Goal: Task Accomplishment & Management: Manage account settings

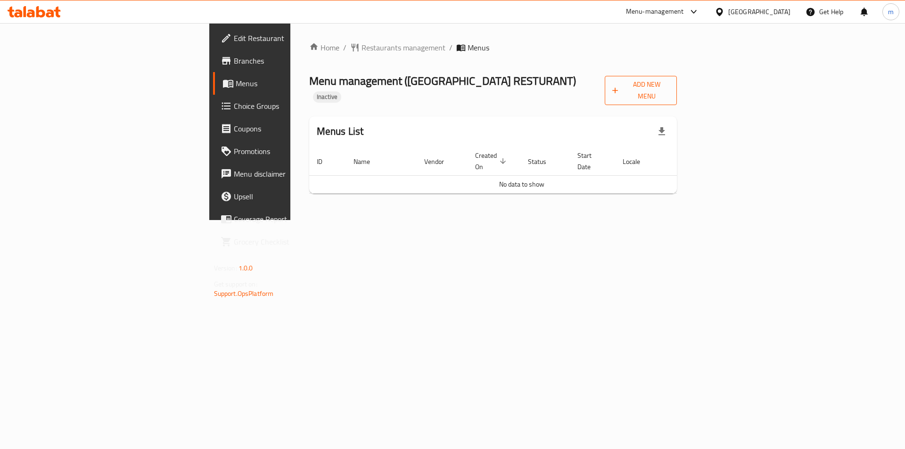
click at [669, 90] on span "Add New Menu" at bounding box center [640, 91] width 57 height 24
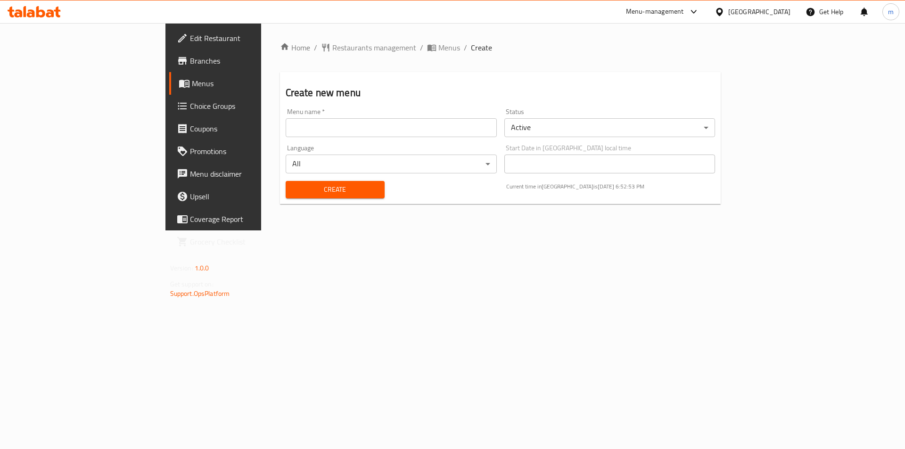
click at [351, 129] on input "text" at bounding box center [391, 127] width 211 height 19
type input "9"
type input "[DATE]"
click at [314, 184] on span "Create" at bounding box center [335, 190] width 84 height 12
click at [192, 78] on span "Menus" at bounding box center [250, 83] width 117 height 11
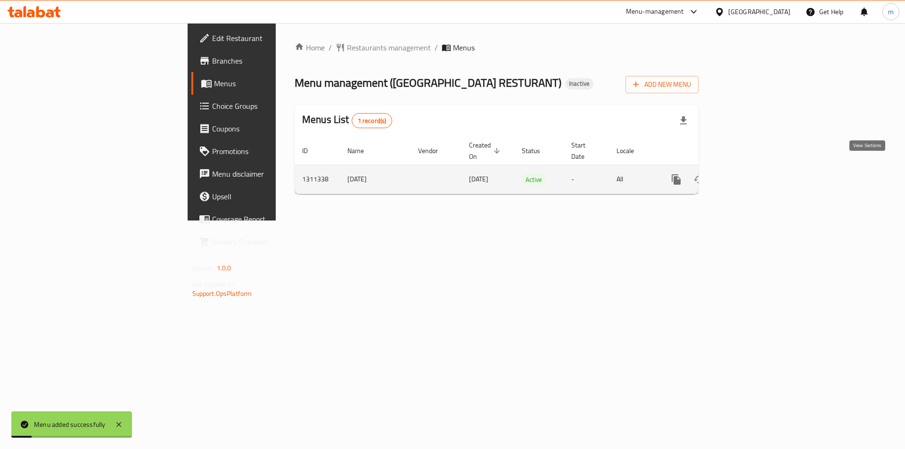
click at [750, 174] on icon "enhanced table" at bounding box center [743, 179] width 11 height 11
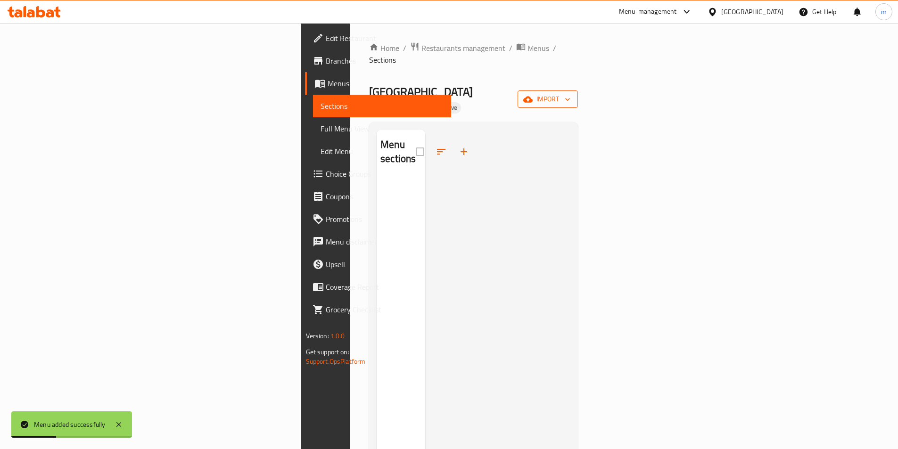
click at [570, 93] on span "import" at bounding box center [547, 99] width 45 height 12
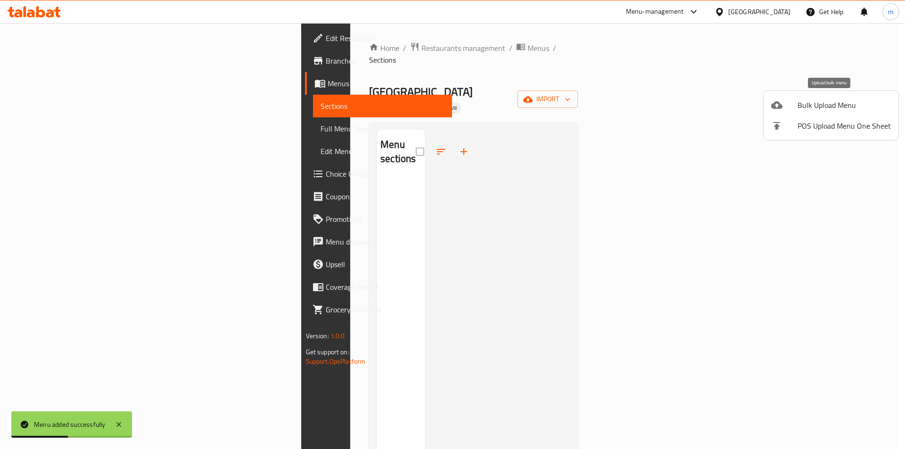
click at [803, 105] on span "Bulk Upload Menu" at bounding box center [843, 104] width 93 height 11
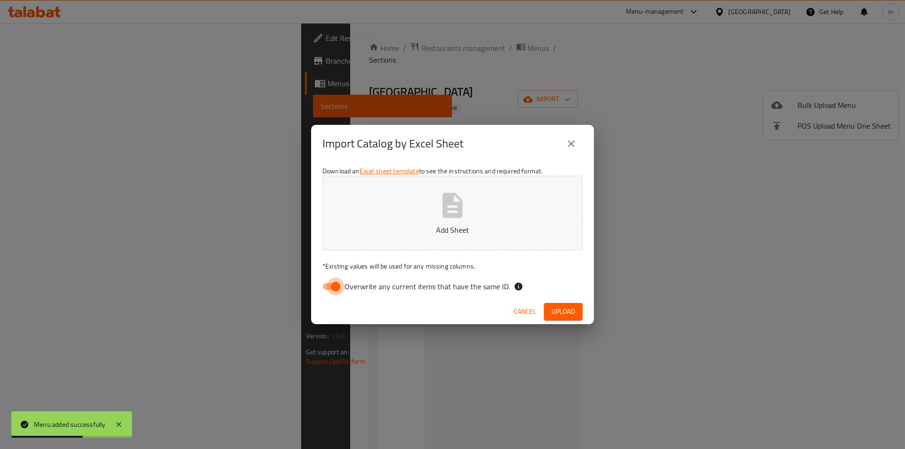
click at [339, 286] on input "Overwrite any current items that have the same ID." at bounding box center [336, 287] width 54 height 18
checkbox input "false"
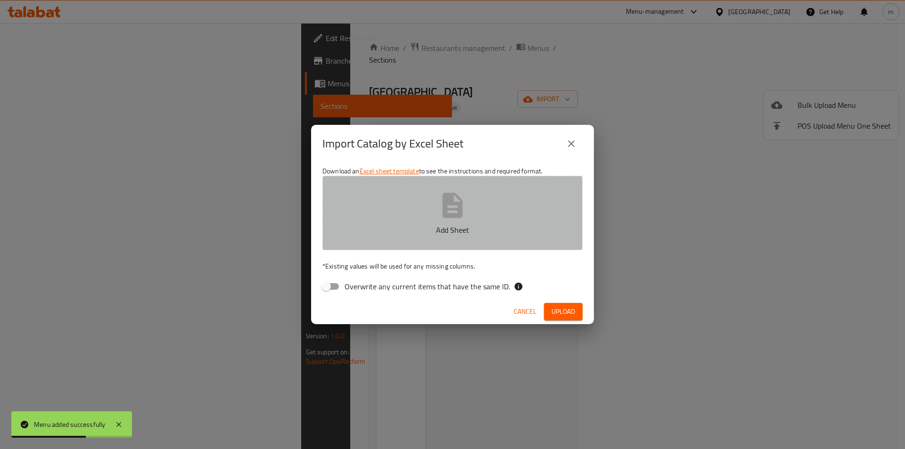
click at [403, 209] on button "Add Sheet" at bounding box center [452, 213] width 260 height 74
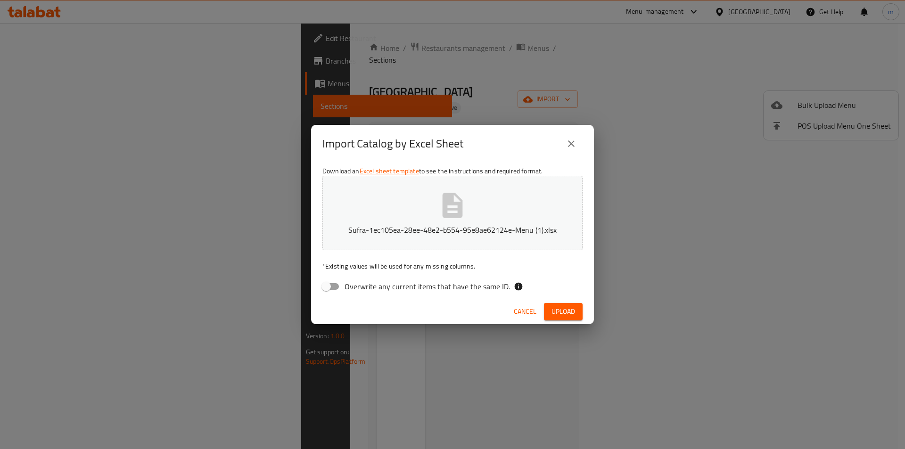
click at [571, 308] on span "Upload" at bounding box center [563, 312] width 24 height 12
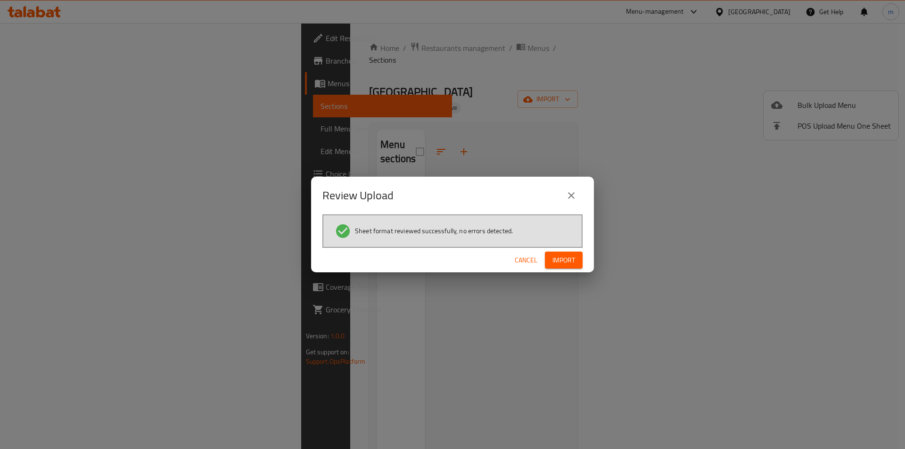
click at [567, 253] on button "Import" at bounding box center [564, 260] width 38 height 17
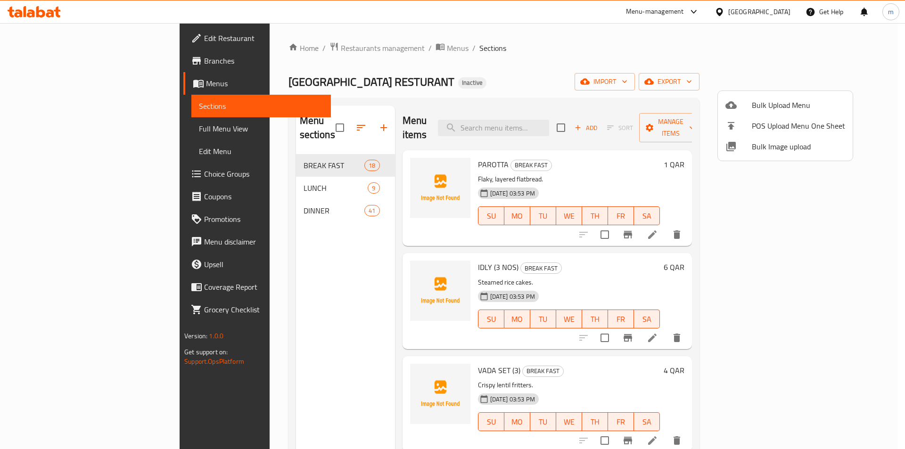
click at [34, 126] on div at bounding box center [452, 224] width 905 height 449
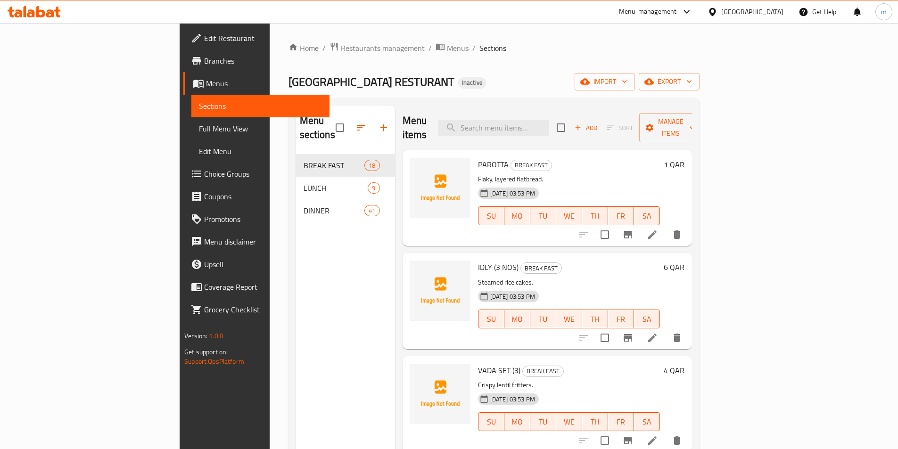
click at [199, 128] on span "Full Menu View" at bounding box center [260, 128] width 123 height 11
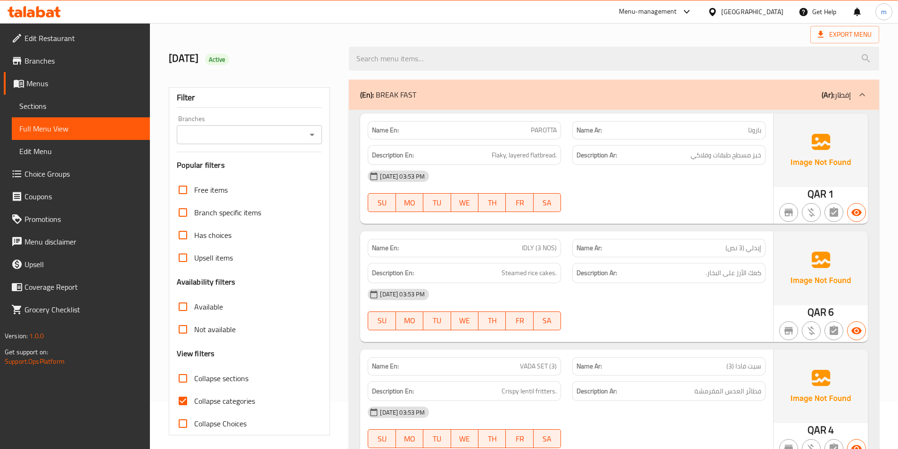
scroll to position [188, 0]
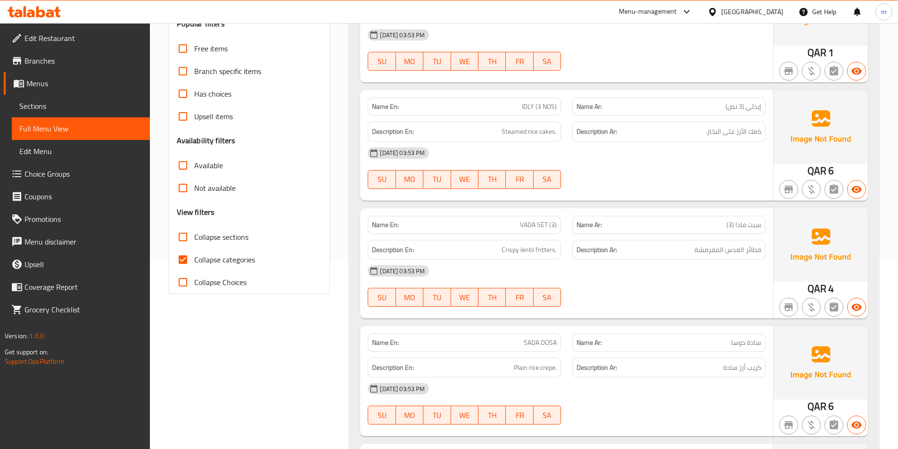
click at [223, 259] on span "Collapse categories" at bounding box center [224, 259] width 61 height 11
click at [194, 259] on input "Collapse categories" at bounding box center [183, 259] width 23 height 23
checkbox input "false"
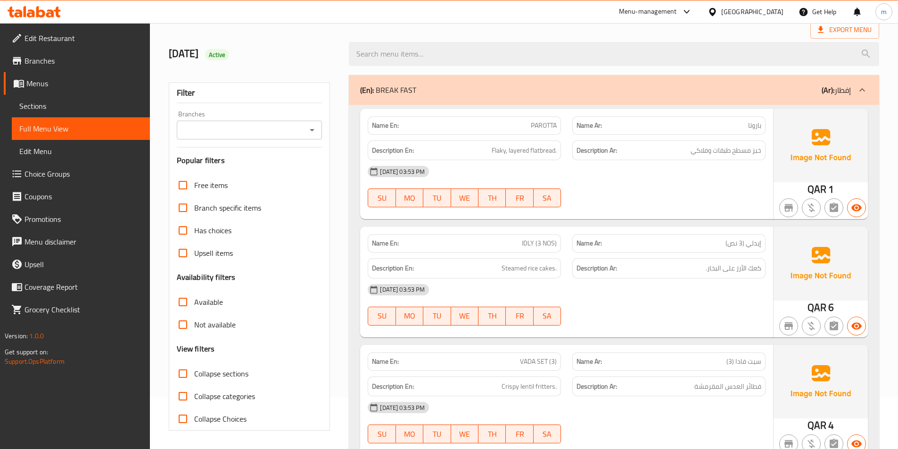
scroll to position [0, 0]
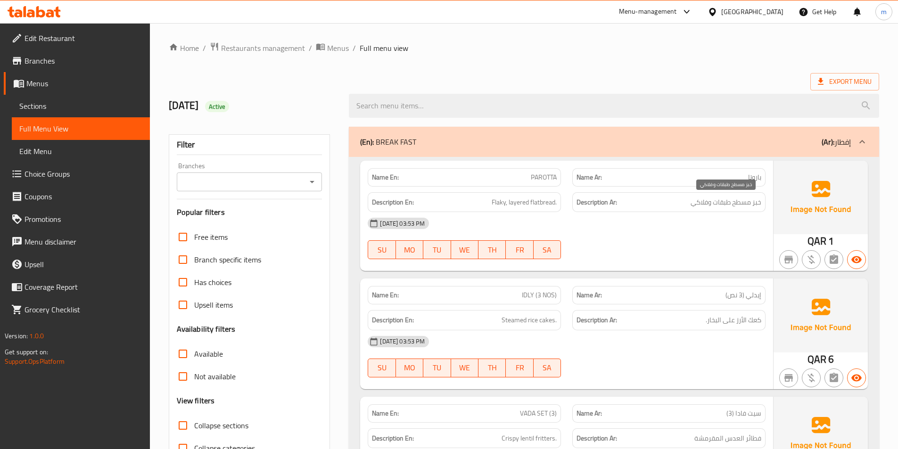
click at [740, 205] on span "خبز مسطح طبقات وفلاكي" at bounding box center [725, 202] width 71 height 12
click at [518, 201] on span "Flaky, layered flatbread." at bounding box center [523, 202] width 65 height 12
click at [496, 205] on span "Flaky, layered flatbread." at bounding box center [523, 202] width 65 height 12
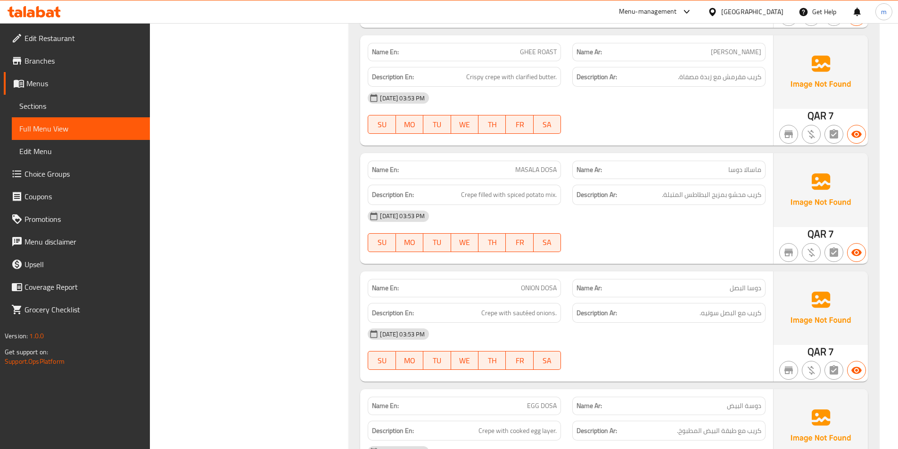
scroll to position [895, 0]
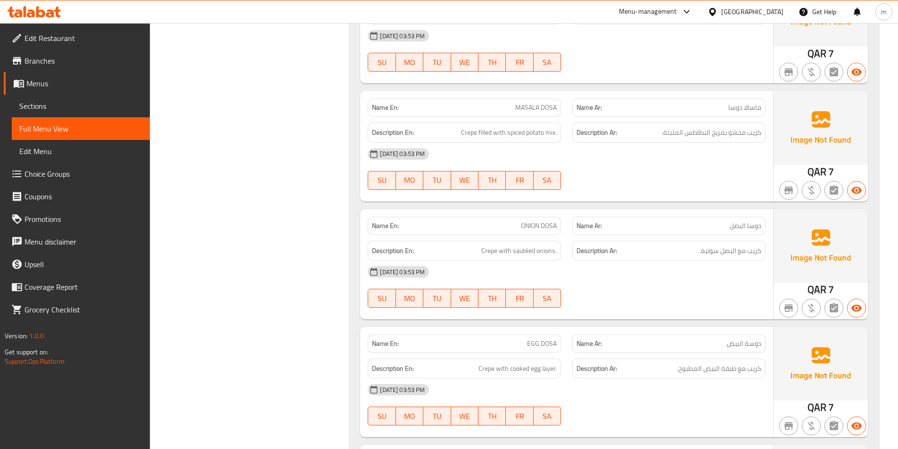
drag, startPoint x: 604, startPoint y: 265, endPoint x: 601, endPoint y: 278, distance: 13.9
click at [601, 278] on div "[DATE] 03:53 PM" at bounding box center [566, 272] width 409 height 23
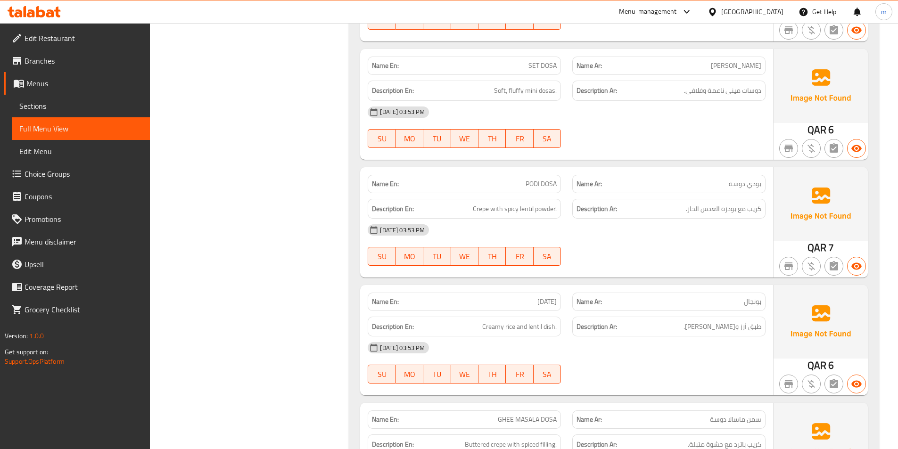
scroll to position [1366, 0]
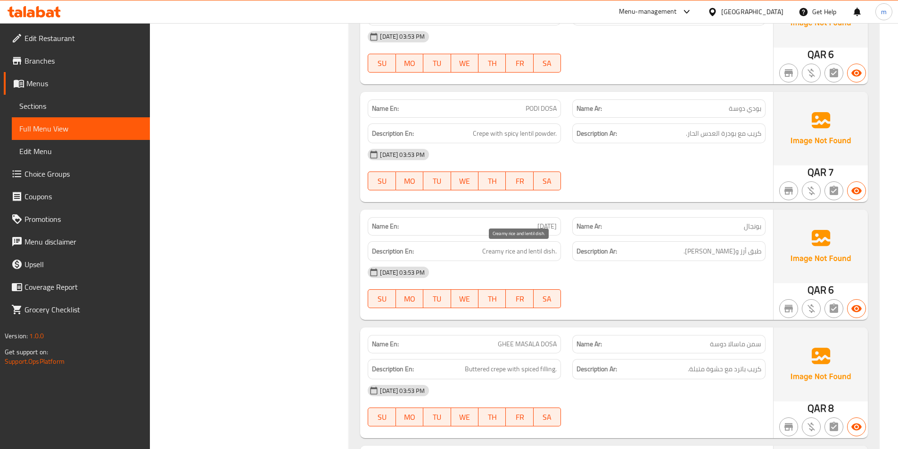
click at [509, 252] on span "Creamy rice and lentil dish." at bounding box center [519, 251] width 74 height 12
click at [533, 254] on span "Creamy rice and lentil dish." at bounding box center [519, 251] width 74 height 12
click at [491, 251] on span "Creamy rice and lentil dish." at bounding box center [519, 251] width 74 height 12
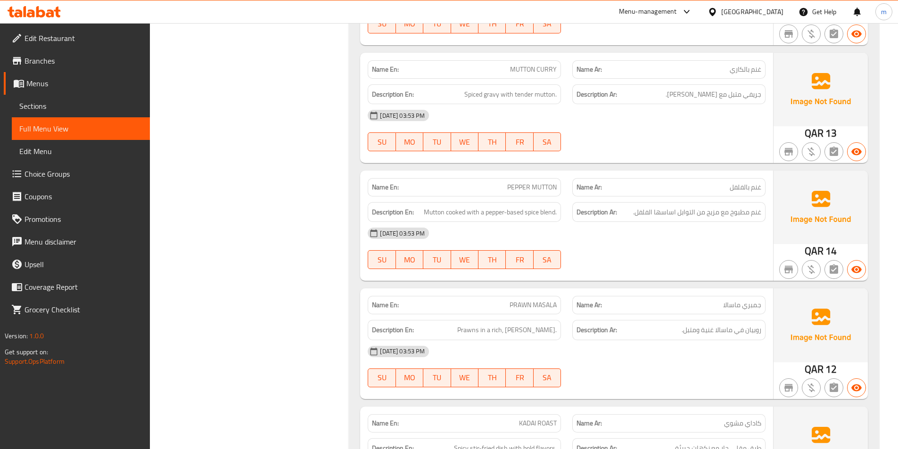
scroll to position [4853, 0]
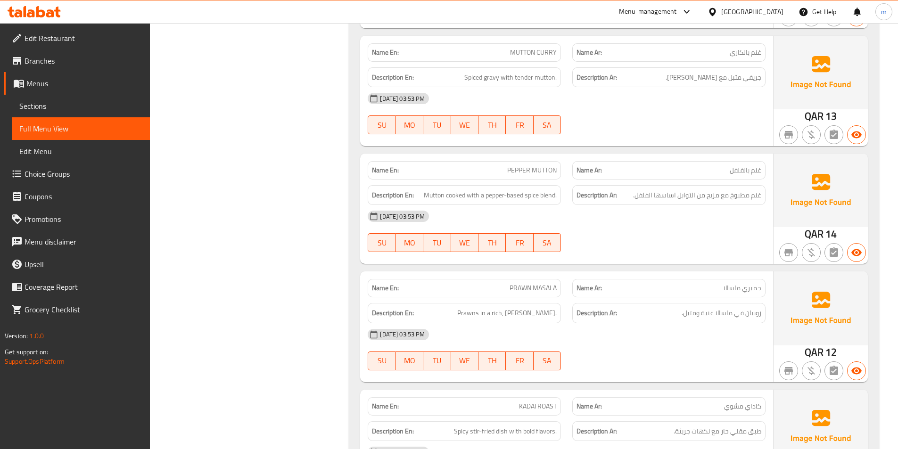
click at [546, 283] on span "PRAWN MASALA" at bounding box center [532, 288] width 47 height 10
click at [544, 283] on span "PRAWN MASALA" at bounding box center [532, 288] width 47 height 10
click at [531, 283] on span "PRAWN MASALA" at bounding box center [532, 288] width 47 height 10
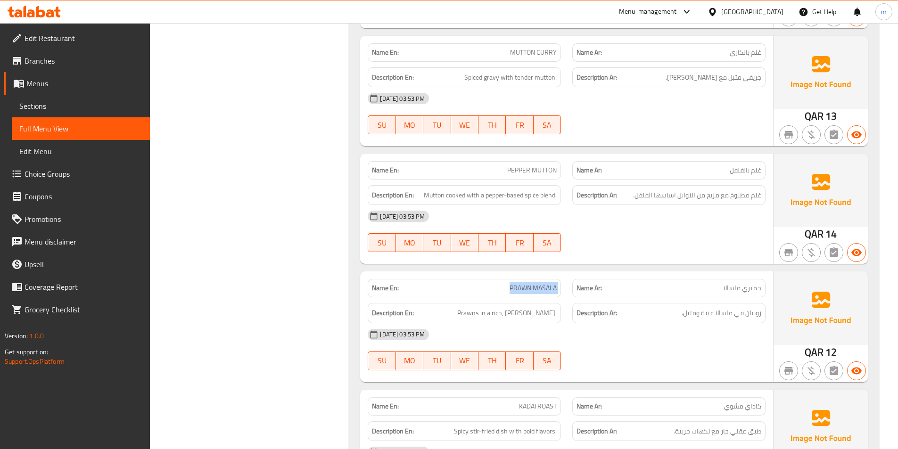
click at [531, 283] on span "PRAWN MASALA" at bounding box center [532, 288] width 47 height 10
copy span "PRAWN MASALA"
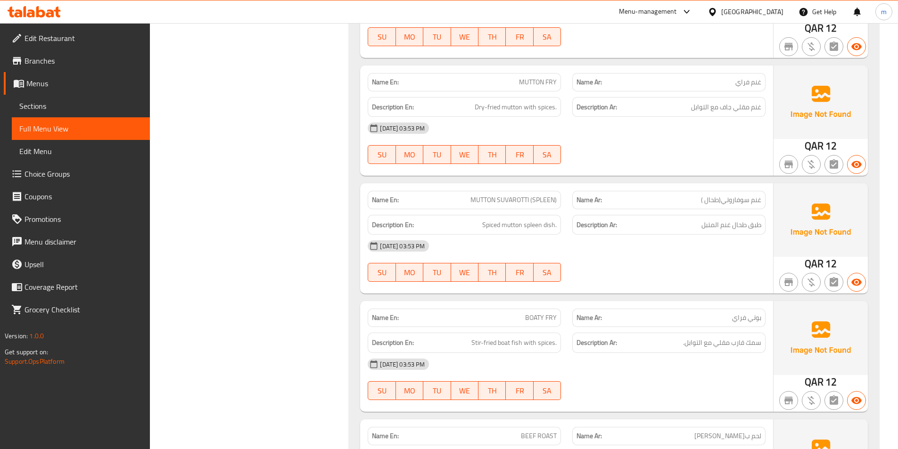
scroll to position [5560, 0]
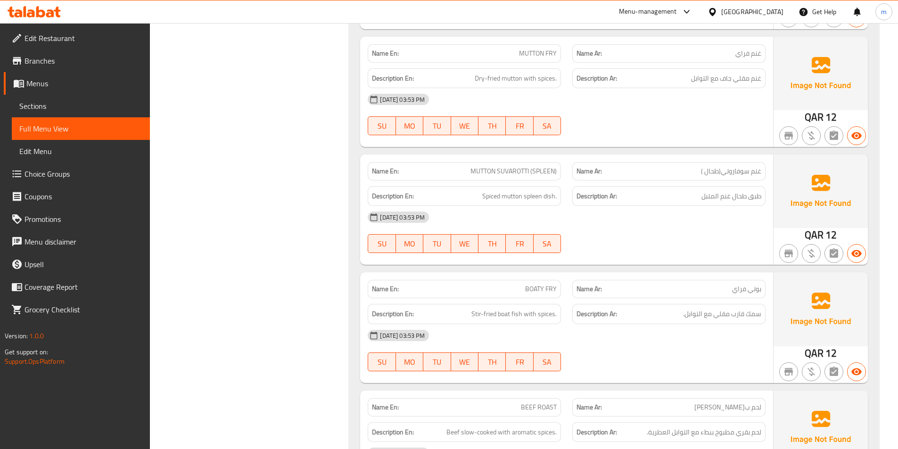
click at [537, 284] on span "BOATY FRY" at bounding box center [541, 289] width 32 height 10
copy span "BOATY FRY"
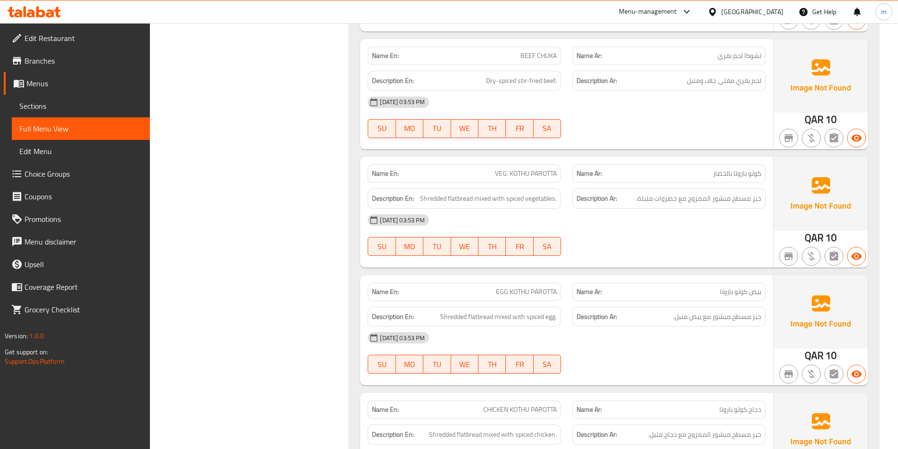
scroll to position [6031, 0]
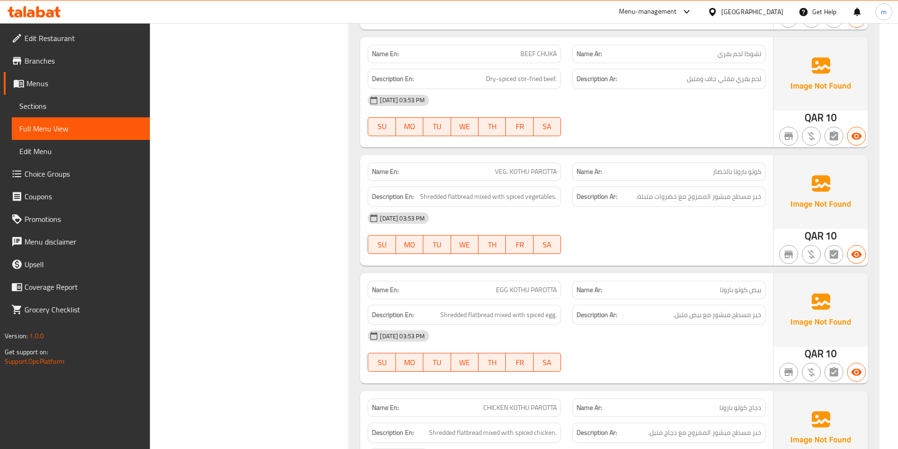
click at [520, 285] on span "EGG KOTHU PAROTTA" at bounding box center [526, 290] width 61 height 10
copy span "EGG KOTHU PAROTTA"
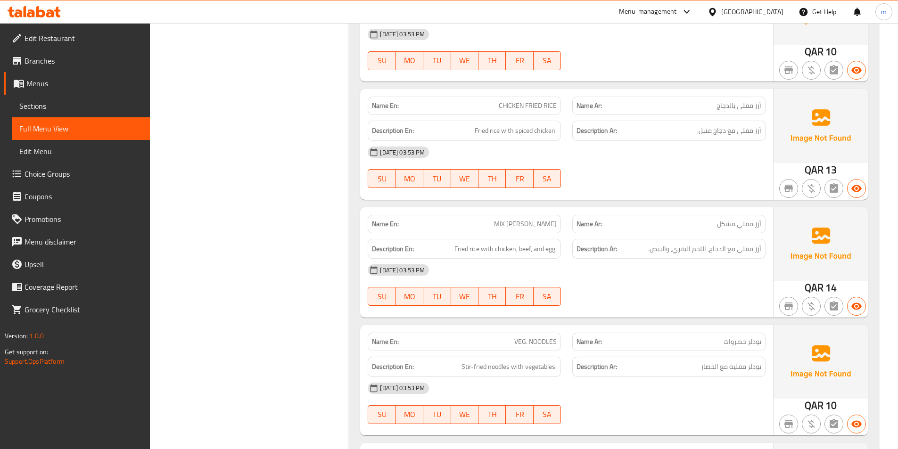
scroll to position [7492, 0]
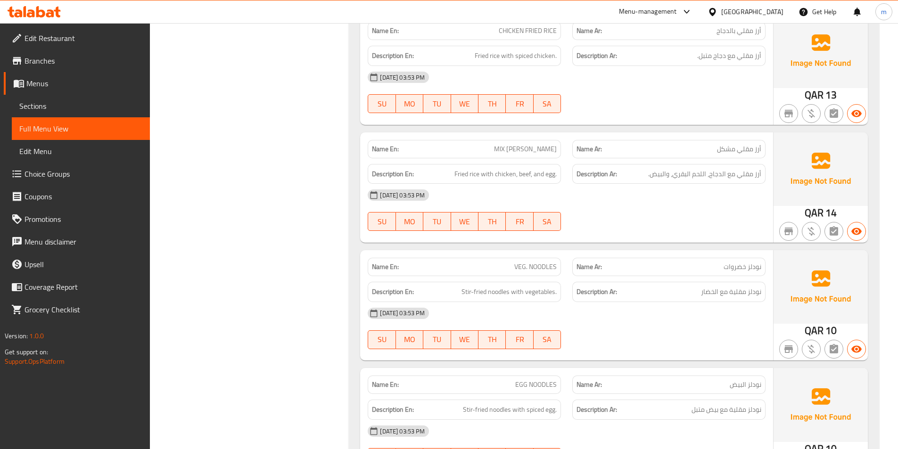
drag, startPoint x: 289, startPoint y: 360, endPoint x: 276, endPoint y: 371, distance: 17.1
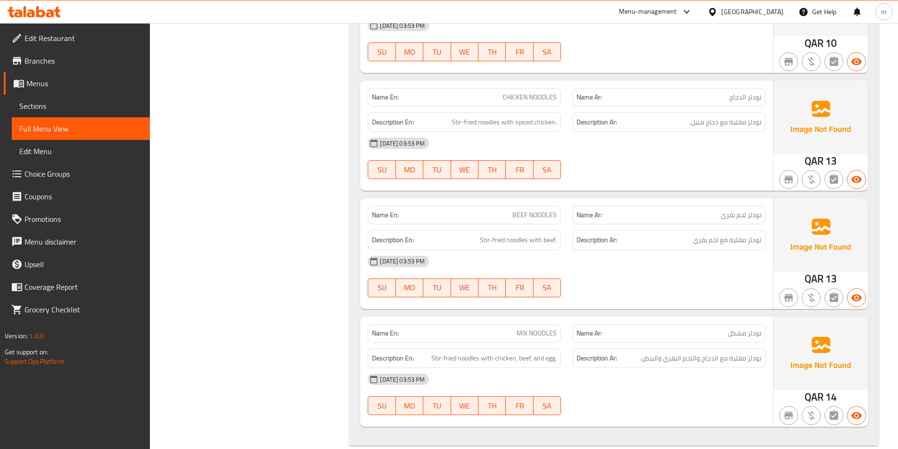
scroll to position [7902, 0]
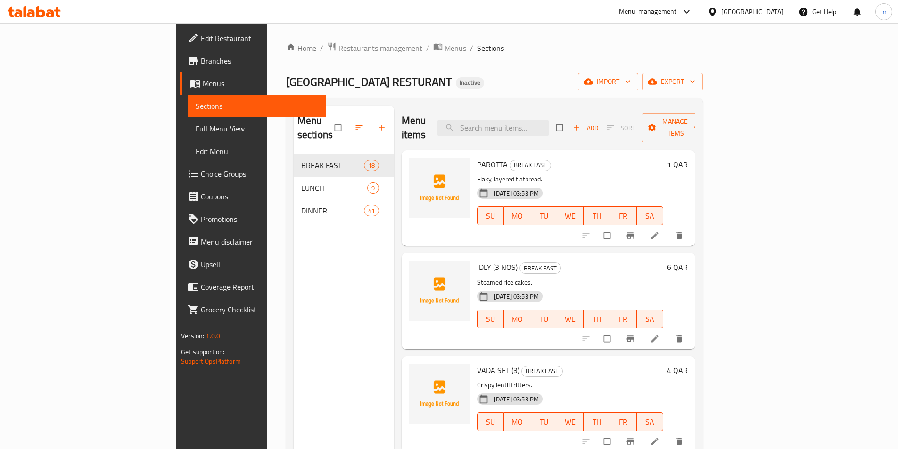
click at [201, 41] on span "Edit Restaurant" at bounding box center [260, 38] width 118 height 11
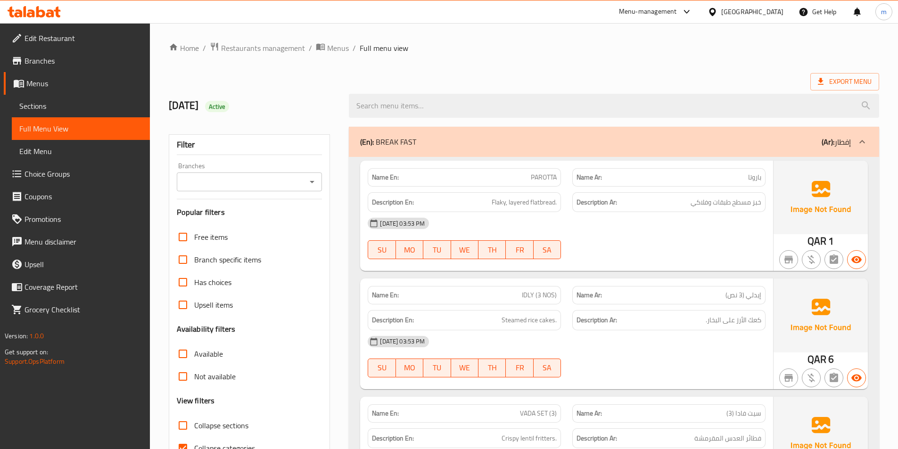
click at [54, 106] on span "Sections" at bounding box center [80, 105] width 123 height 11
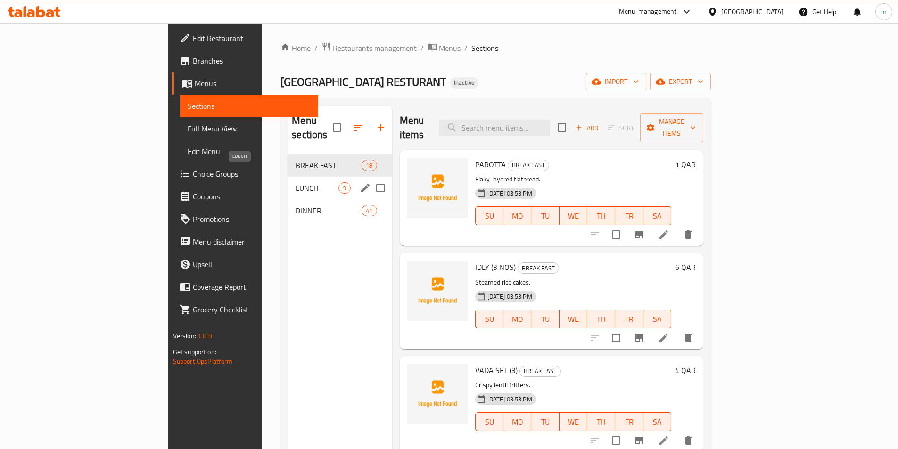
click at [295, 182] on span "LUNCH" at bounding box center [316, 187] width 43 height 11
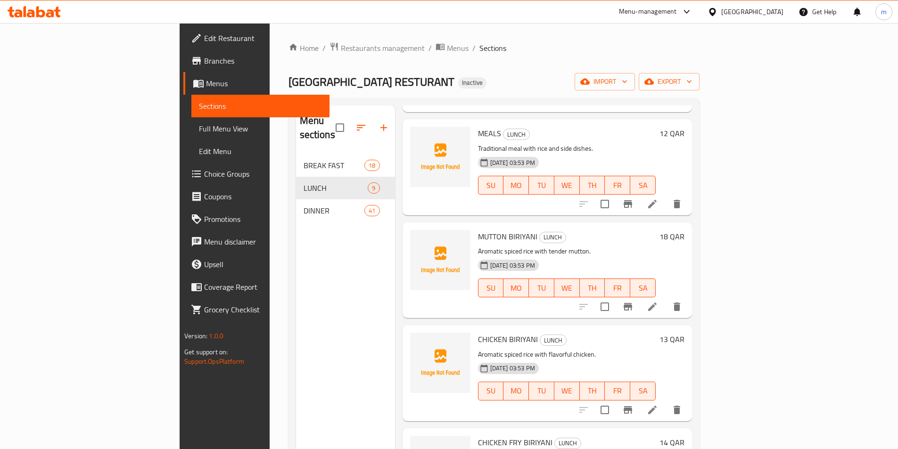
scroll to position [141, 0]
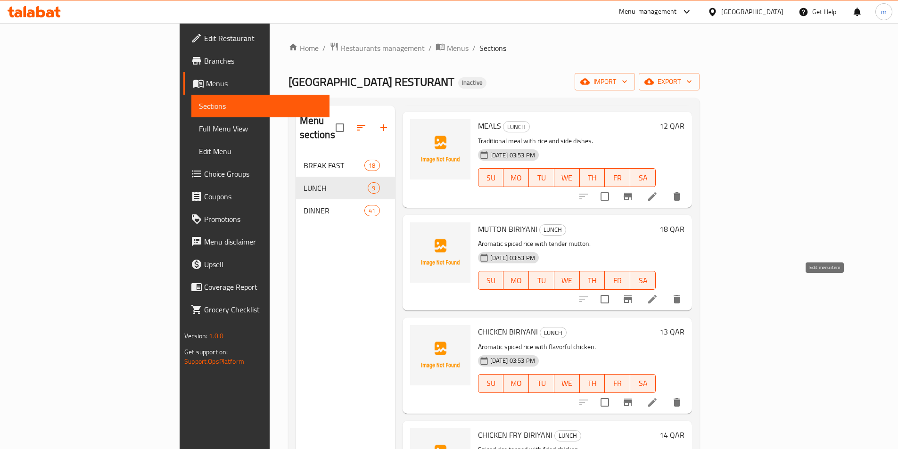
click at [658, 294] on icon at bounding box center [651, 299] width 11 height 11
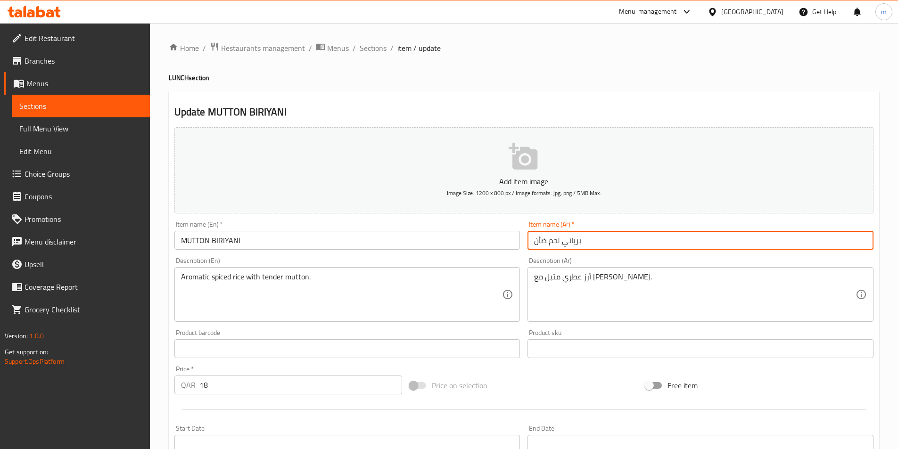
drag, startPoint x: 535, startPoint y: 244, endPoint x: 560, endPoint y: 247, distance: 25.3
click at [560, 247] on input "برياني لحم ضأن" at bounding box center [700, 240] width 346 height 19
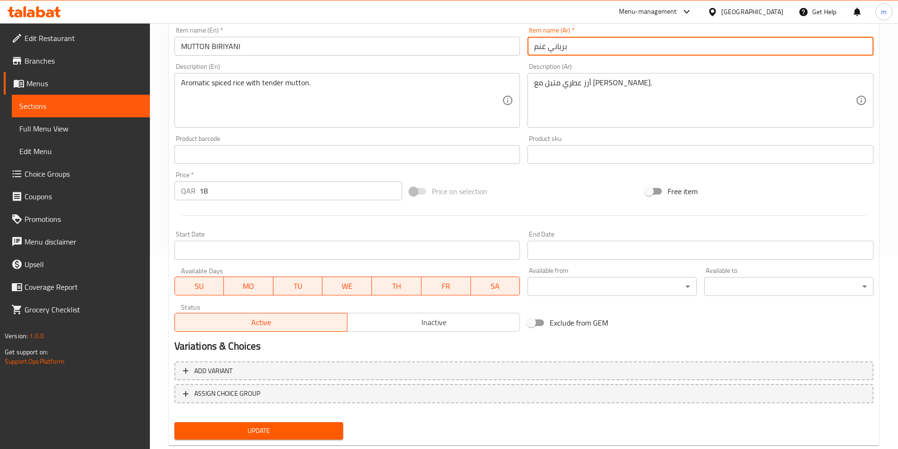
scroll to position [217, 0]
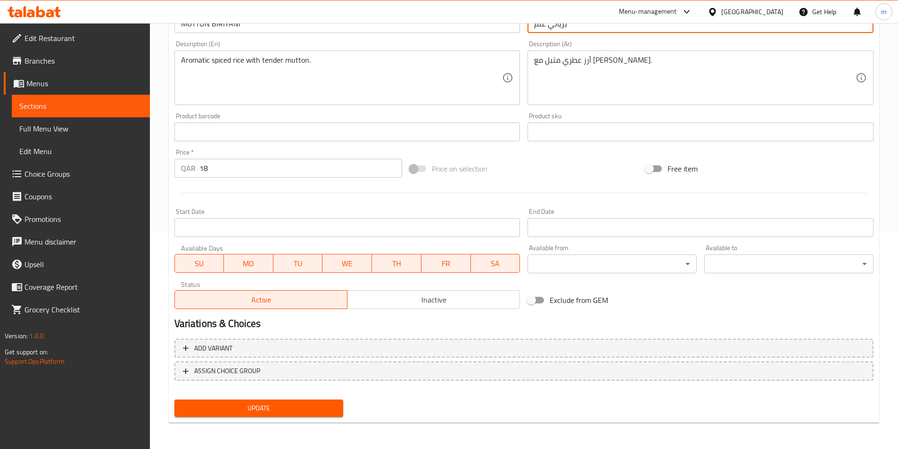
type input "برياني غنم"
click at [289, 410] on span "Update" at bounding box center [259, 408] width 154 height 12
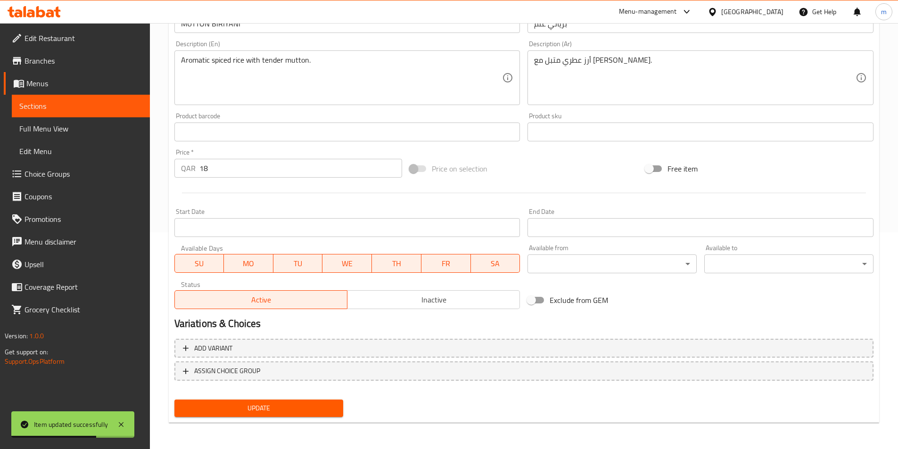
click at [81, 103] on span "Sections" at bounding box center [80, 105] width 123 height 11
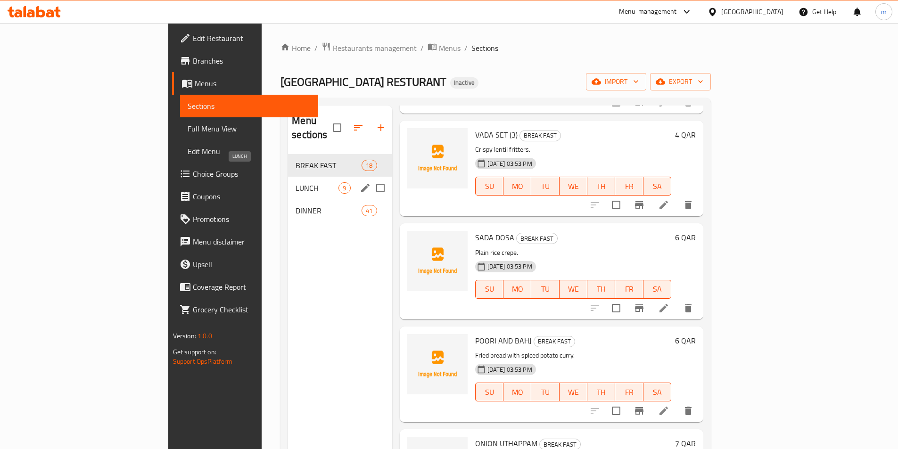
click at [295, 182] on span "LUNCH" at bounding box center [316, 187] width 43 height 11
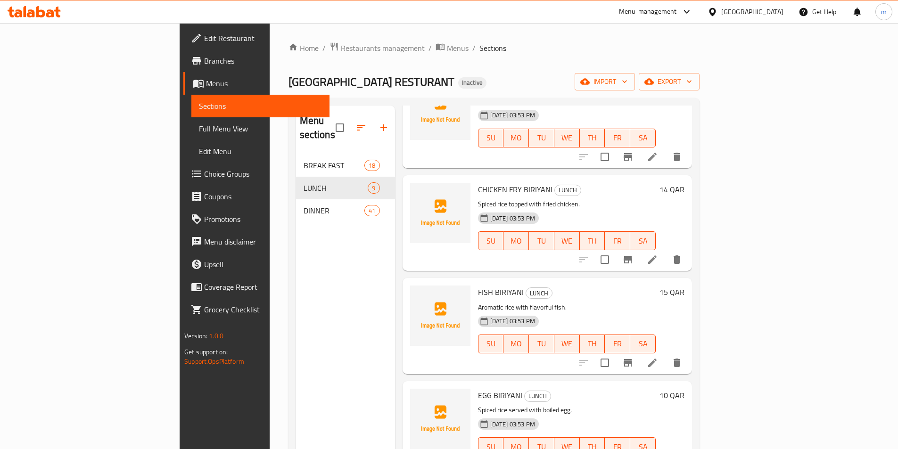
scroll to position [360, 0]
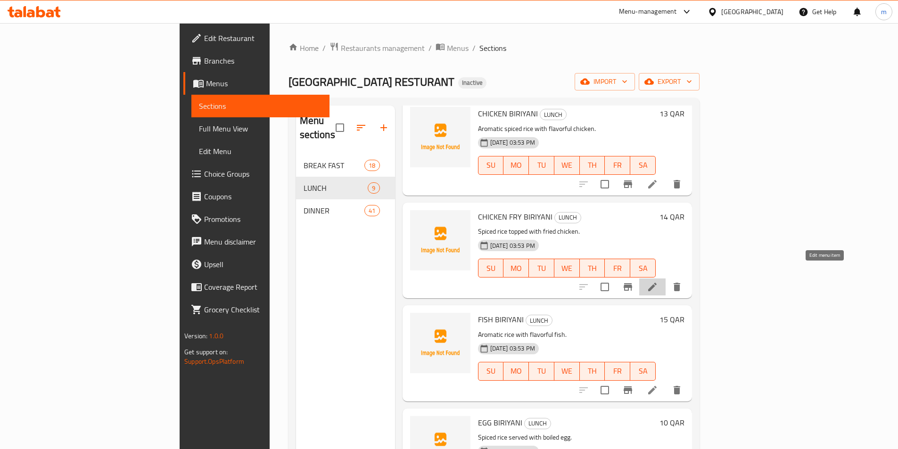
click at [658, 281] on icon at bounding box center [651, 286] width 11 height 11
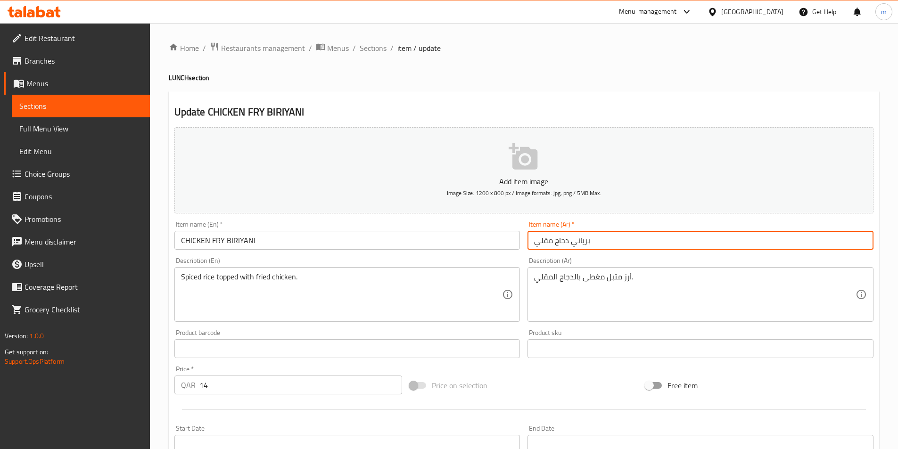
drag, startPoint x: 528, startPoint y: 238, endPoint x: 552, endPoint y: 240, distance: 24.1
click at [552, 240] on input "برياني دجاج مقلي" at bounding box center [700, 240] width 346 height 19
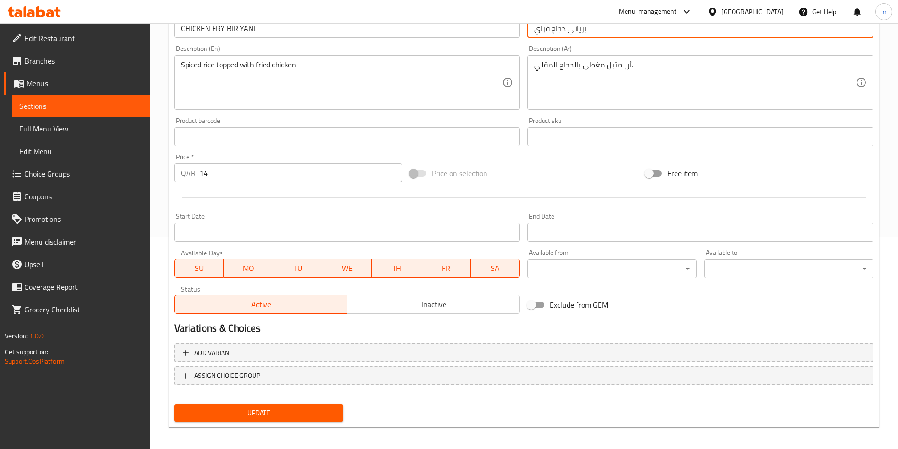
scroll to position [217, 0]
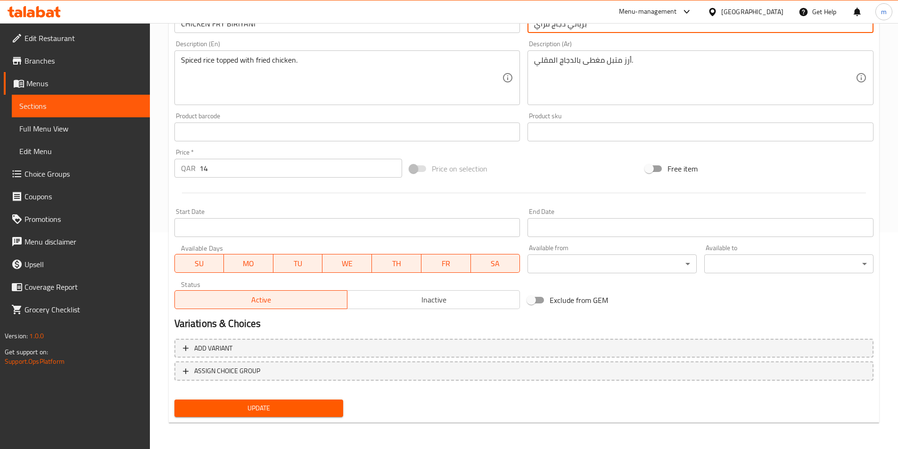
type input "برياني دجاج فراي"
click at [287, 411] on span "Update" at bounding box center [259, 408] width 154 height 12
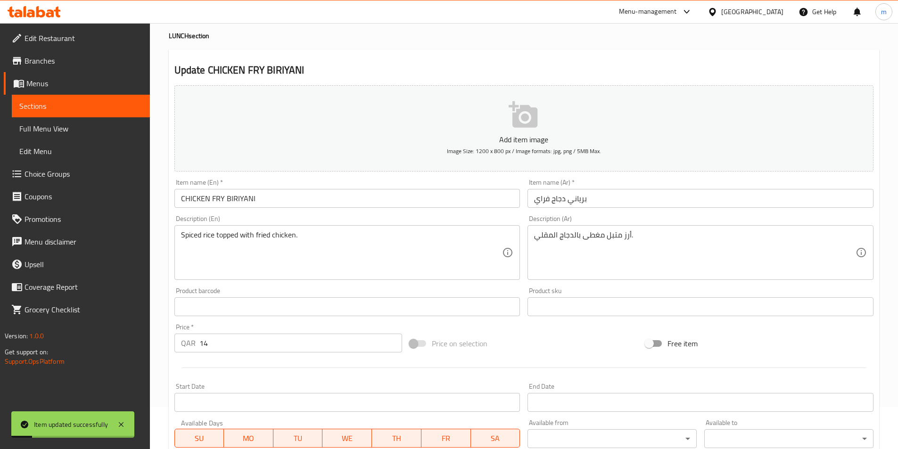
scroll to position [0, 0]
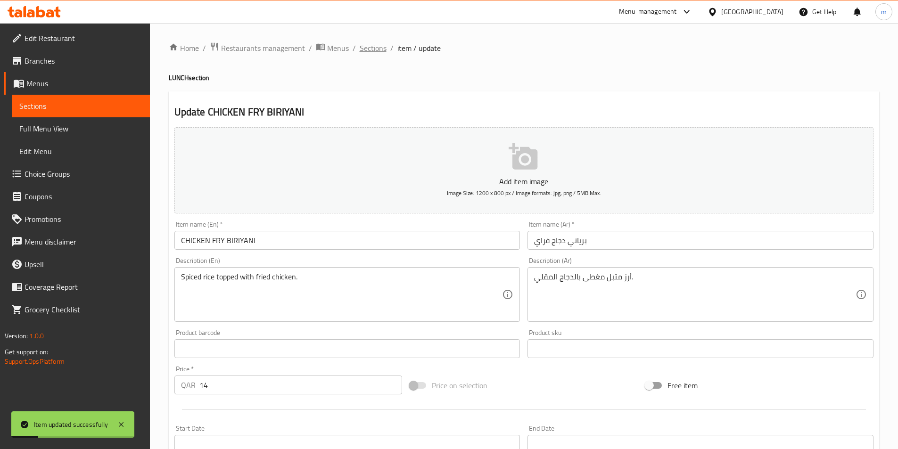
click at [369, 46] on span "Sections" at bounding box center [373, 47] width 27 height 11
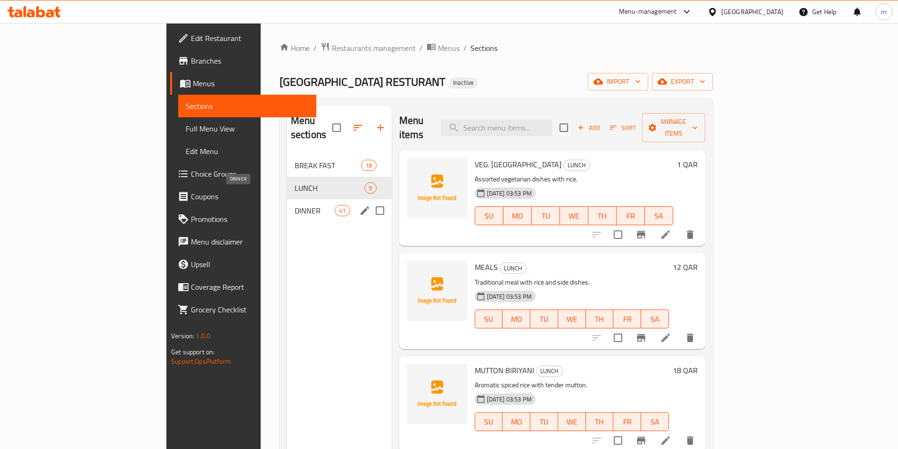
click at [294, 205] on span "DINNER" at bounding box center [314, 210] width 40 height 11
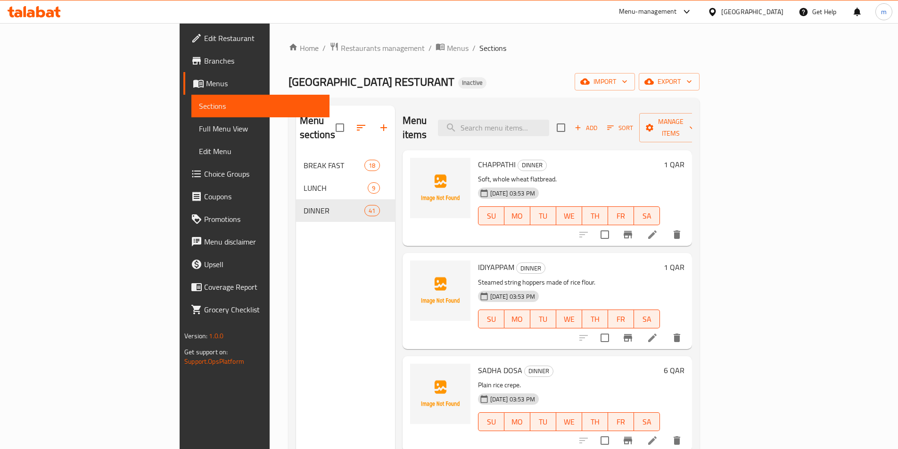
click at [658, 229] on icon at bounding box center [651, 234] width 11 height 11
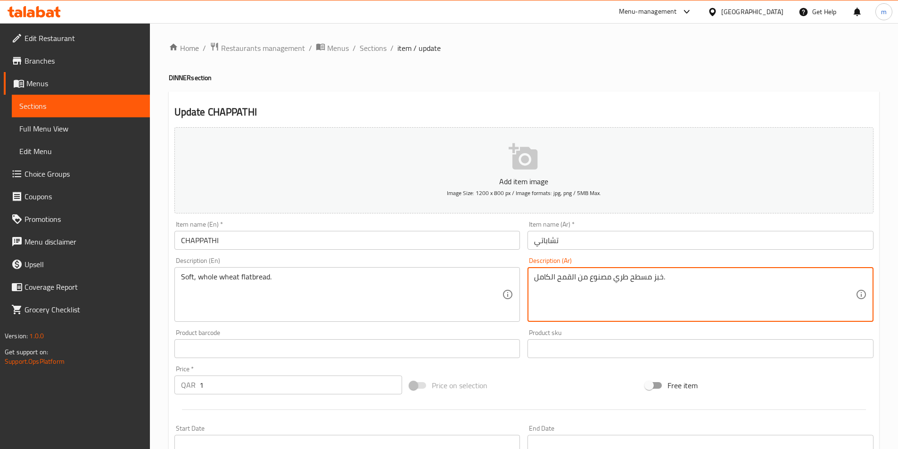
drag, startPoint x: 577, startPoint y: 278, endPoint x: 605, endPoint y: 284, distance: 28.8
drag, startPoint x: 579, startPoint y: 279, endPoint x: 597, endPoint y: 281, distance: 17.5
click at [597, 281] on textarea "خبز مسطح طري م القمح الكامل." at bounding box center [694, 294] width 321 height 45
click at [575, 277] on textarea "خبز مسطح ناعم القمح الكامل." at bounding box center [694, 294] width 321 height 45
click at [554, 278] on textarea "خبز مسطح ناعم قمح الكامل." at bounding box center [694, 294] width 321 height 45
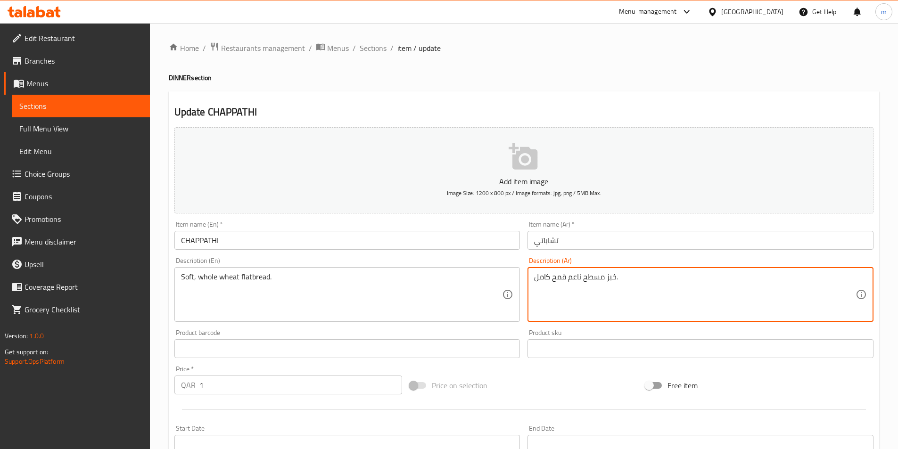
type textarea "خبز مسطح ناعم قمح كامل."
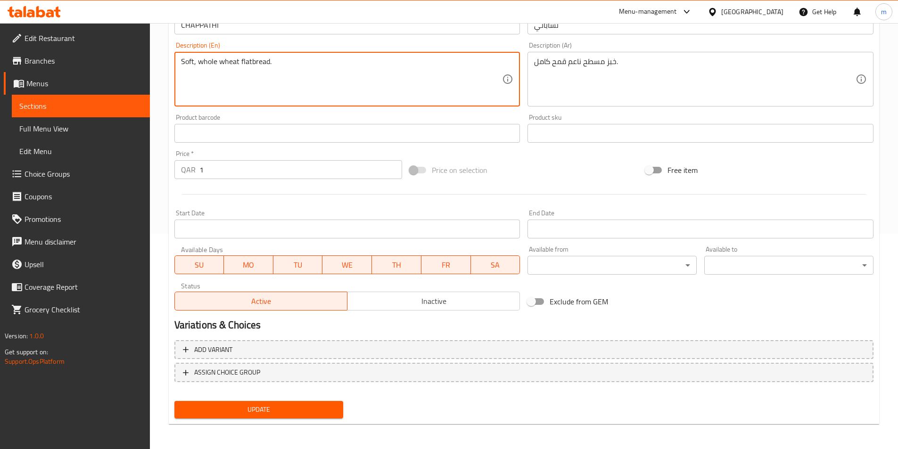
scroll to position [217, 0]
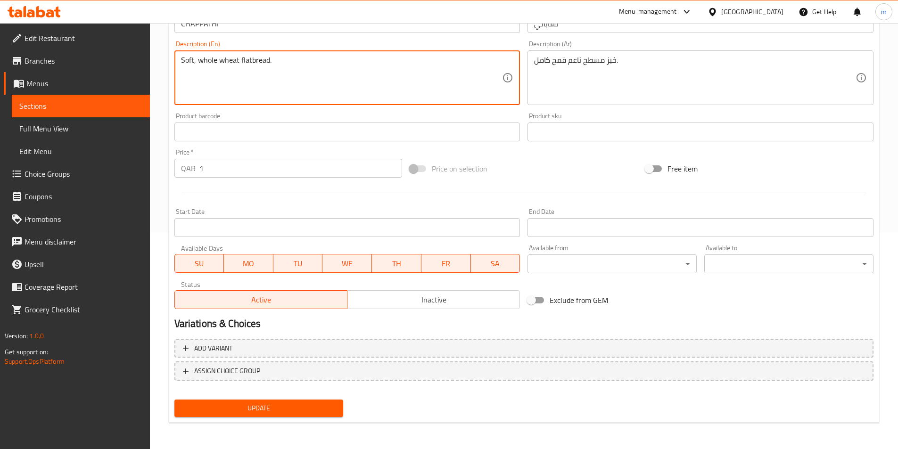
click at [274, 414] on span "Update" at bounding box center [259, 408] width 154 height 12
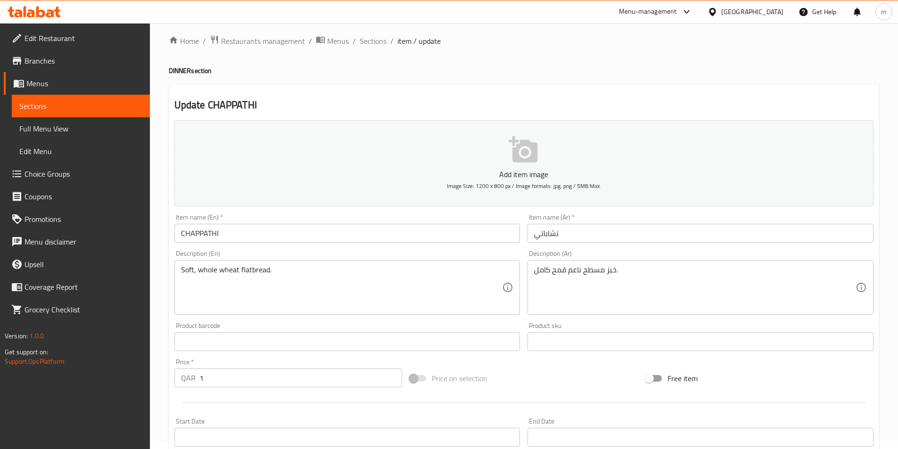
scroll to position [0, 0]
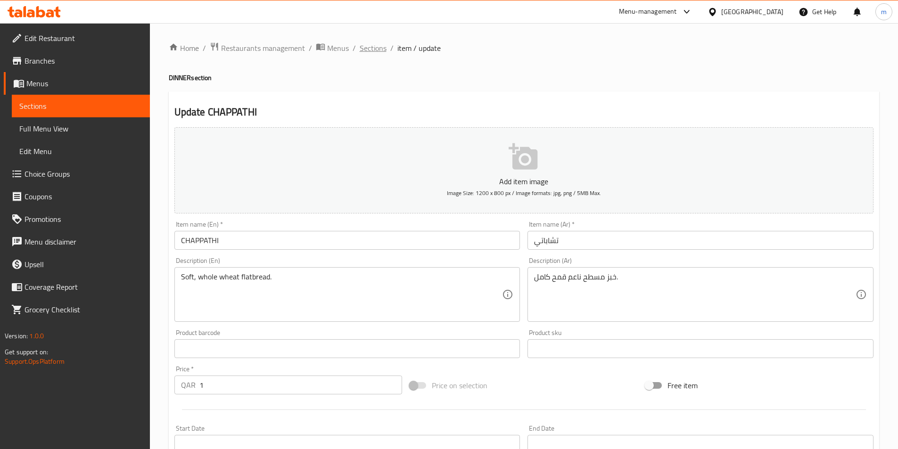
click at [375, 46] on span "Sections" at bounding box center [373, 47] width 27 height 11
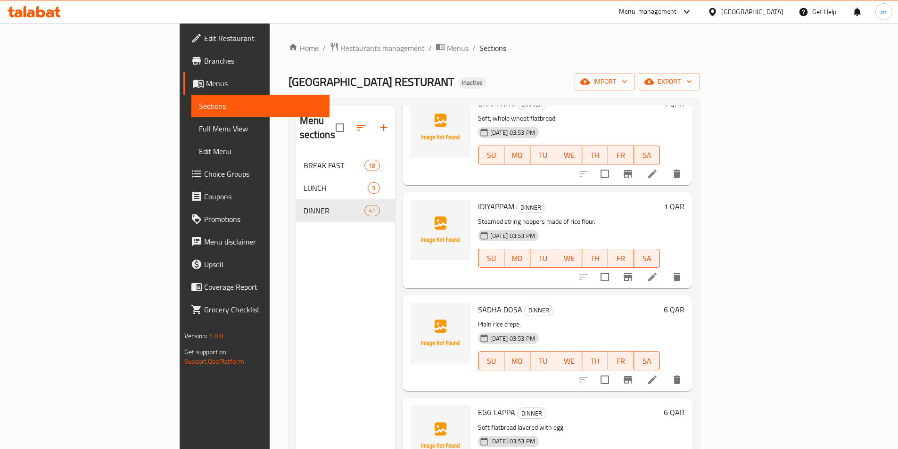
scroll to position [47, 0]
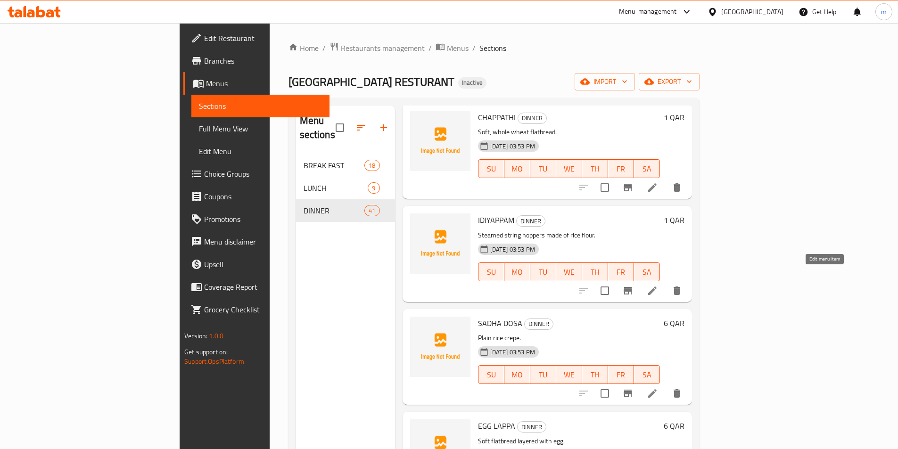
click at [658, 285] on icon at bounding box center [651, 290] width 11 height 11
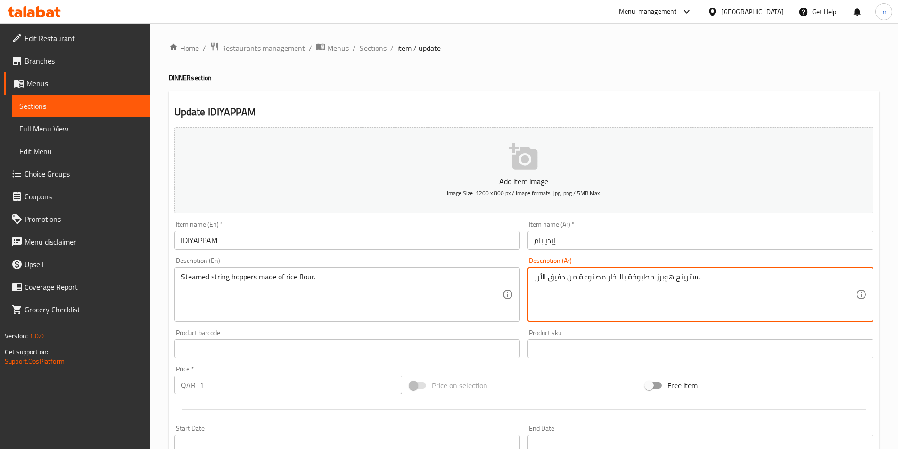
drag, startPoint x: 622, startPoint y: 278, endPoint x: 652, endPoint y: 278, distance: 30.2
click at [652, 278] on textarea "سترينج هوبرز مطبوخة بالبخار مصنوعة من دقيق الأرز." at bounding box center [694, 294] width 321 height 45
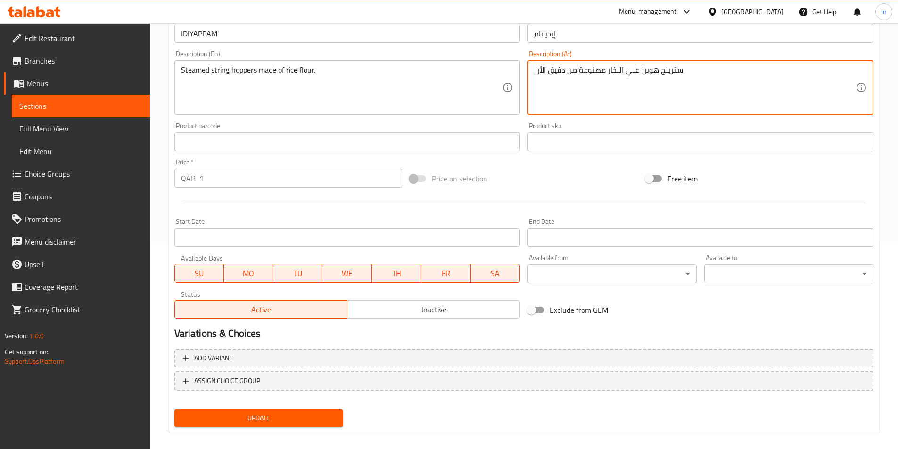
scroll to position [217, 0]
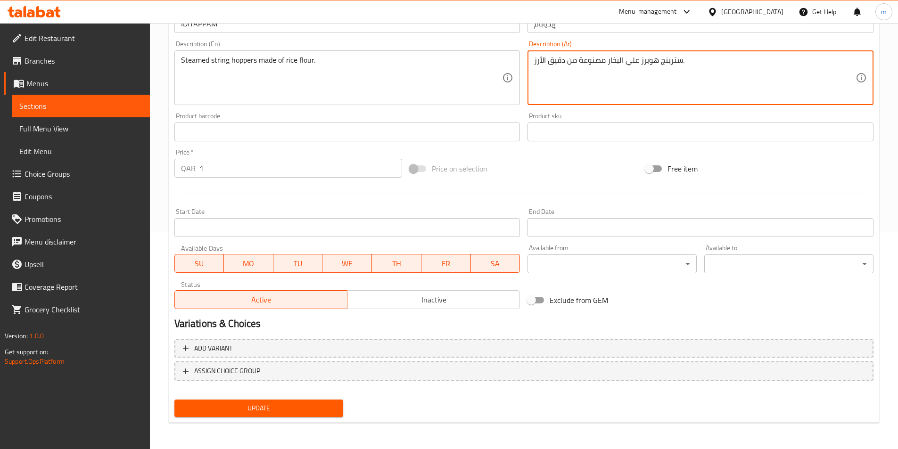
type textarea "سترينج هوبرز علي البخار مصنوعة من دقيق الأرز."
click at [259, 413] on span "Update" at bounding box center [259, 408] width 154 height 12
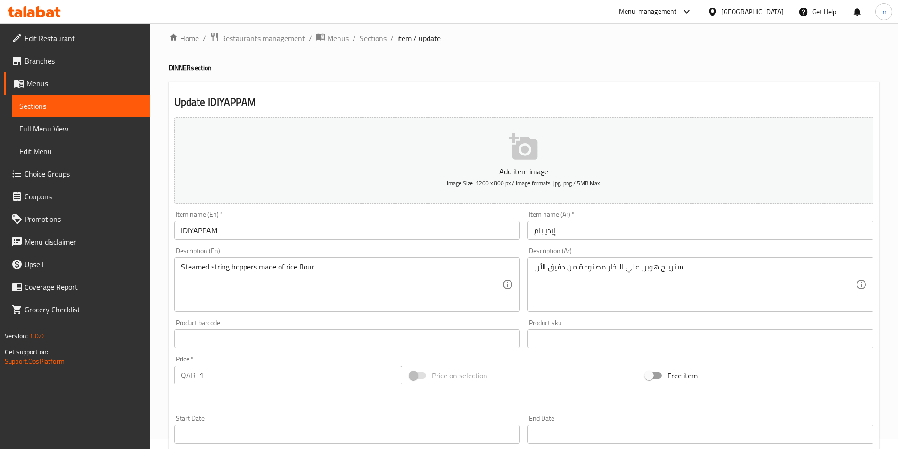
scroll to position [0, 0]
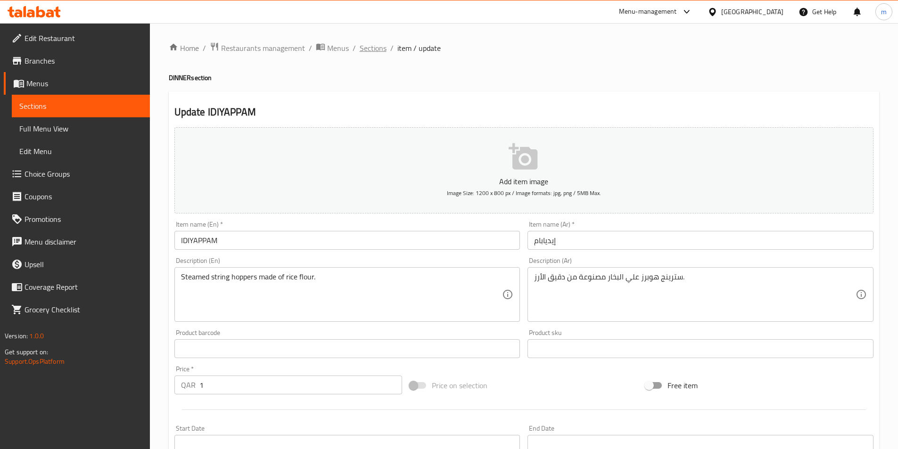
click at [379, 48] on span "Sections" at bounding box center [373, 47] width 27 height 11
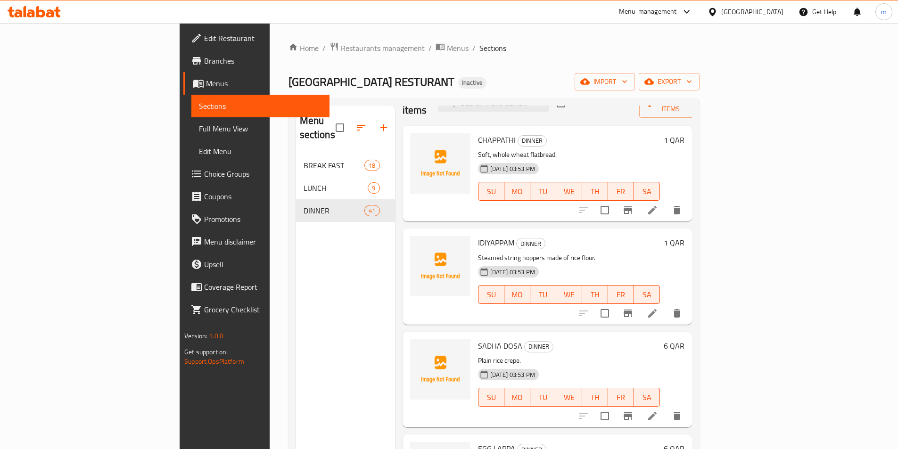
scroll to position [47, 0]
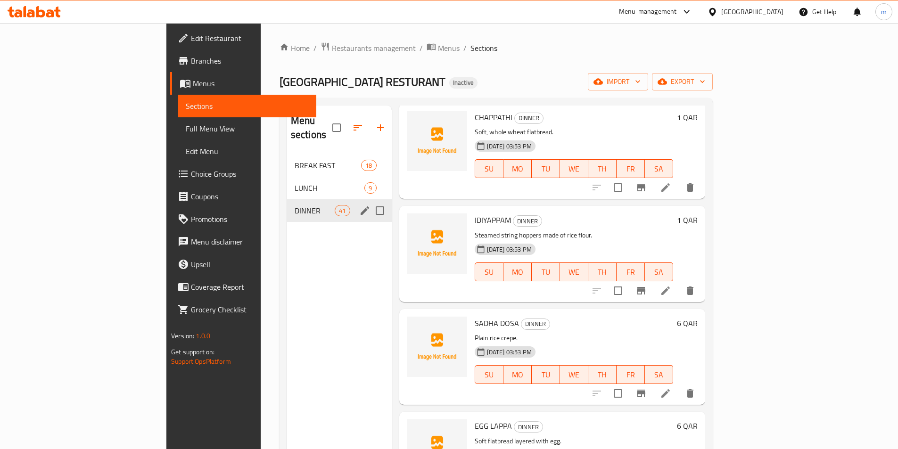
click at [287, 202] on div "DINNER 41" at bounding box center [339, 210] width 105 height 23
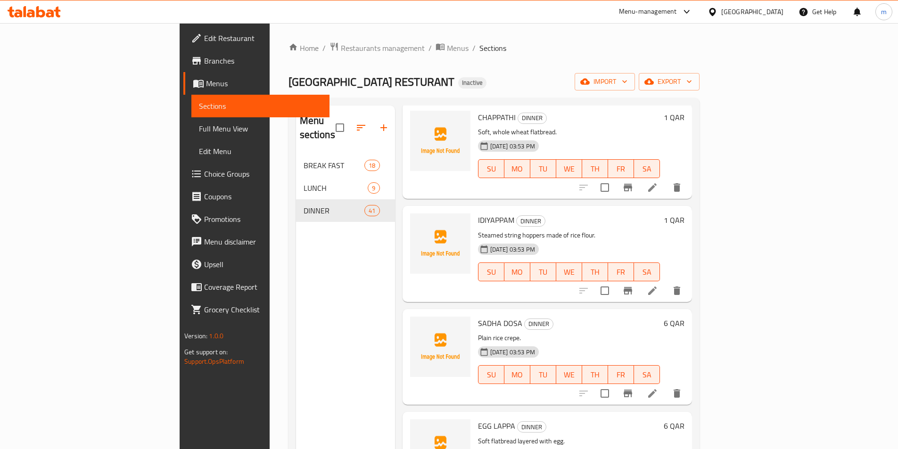
click at [303, 205] on span "DINNER" at bounding box center [333, 210] width 61 height 11
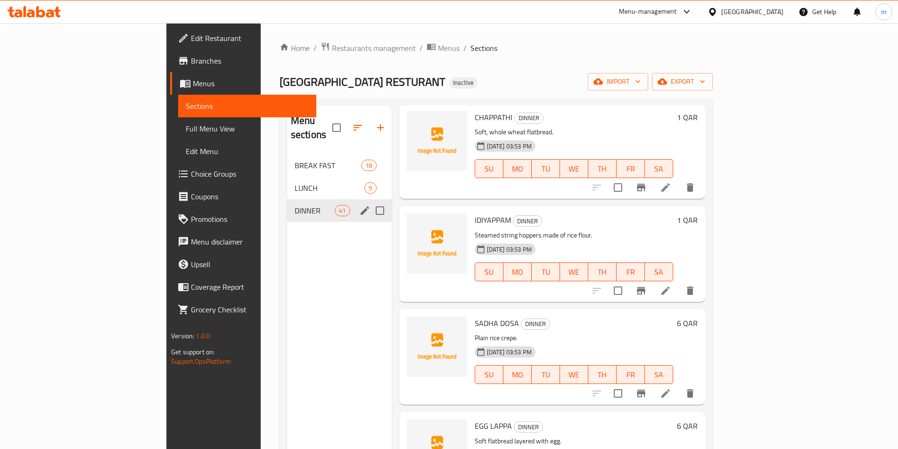
click at [287, 199] on div "DINNER 41" at bounding box center [339, 210] width 105 height 23
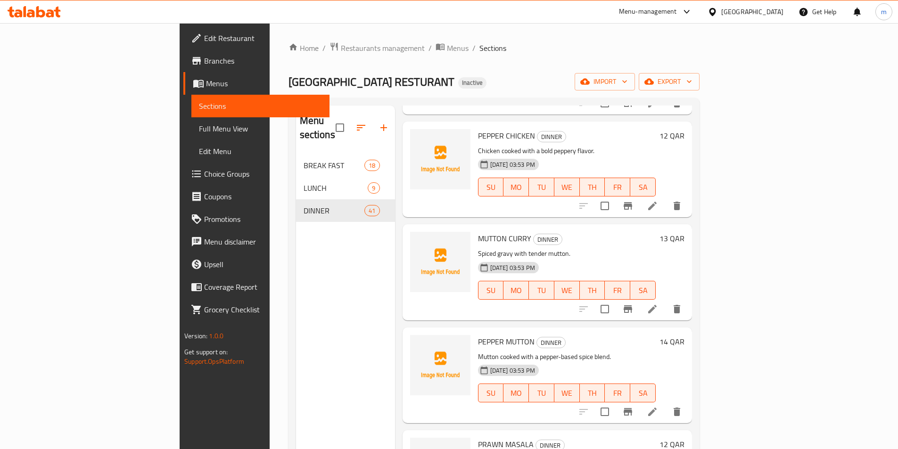
scroll to position [1178, 0]
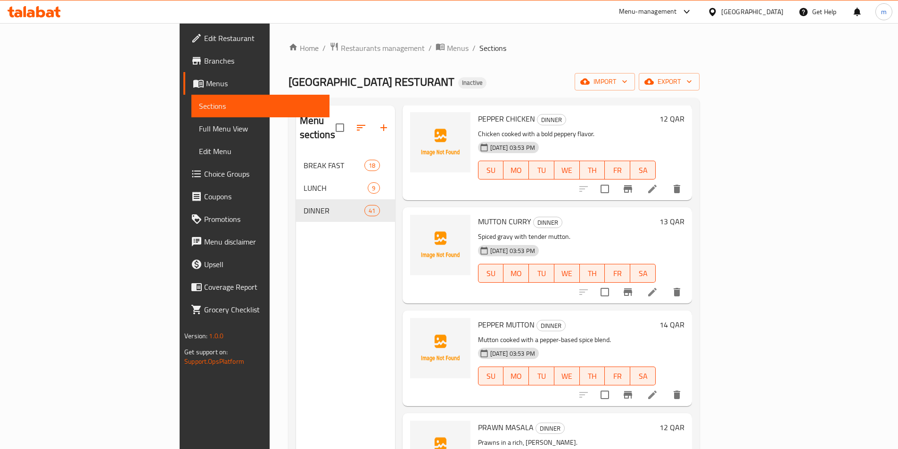
click at [658, 389] on icon at bounding box center [651, 394] width 11 height 11
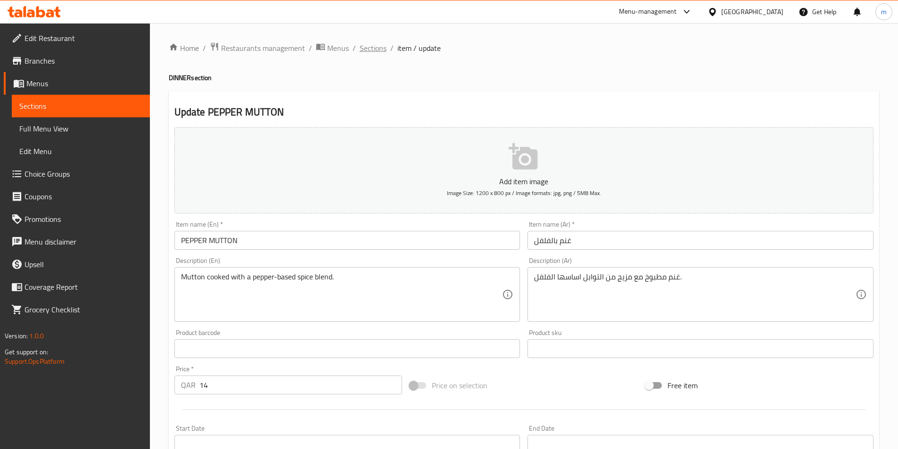
click at [375, 49] on span "Sections" at bounding box center [373, 47] width 27 height 11
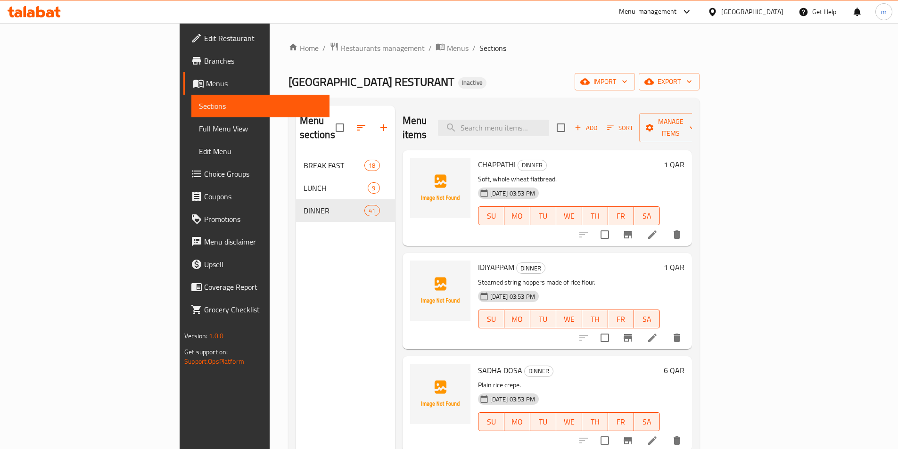
click at [296, 267] on div "Menu sections BREAK FAST 18 LUNCH 9 DINNER 41" at bounding box center [345, 330] width 99 height 449
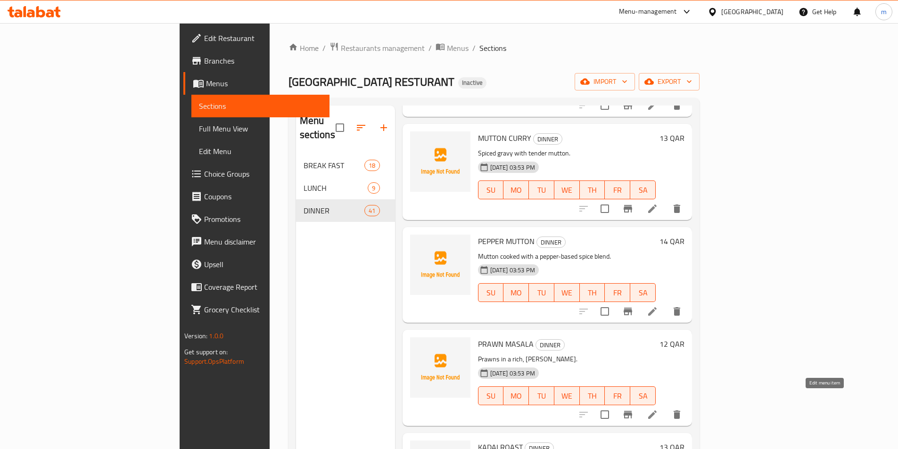
click at [658, 409] on icon at bounding box center [651, 414] width 11 height 11
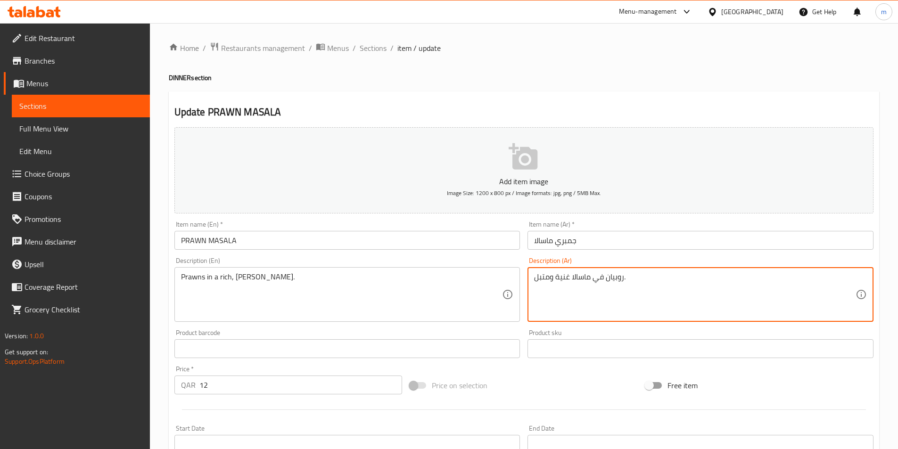
click at [615, 280] on textarea "روبيان في ماسالا غنية ومتبل." at bounding box center [694, 294] width 321 height 45
click at [562, 243] on input "جمبري ماسالا" at bounding box center [700, 240] width 346 height 19
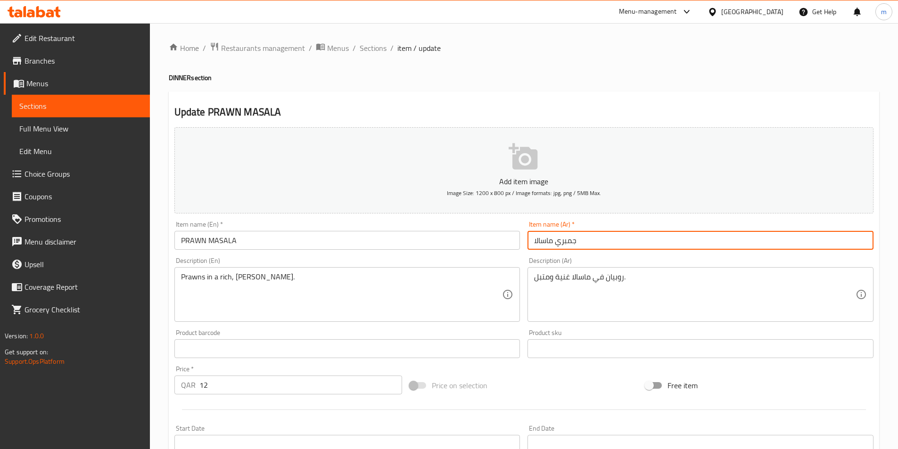
click at [562, 243] on input "جمبري ماسالا" at bounding box center [700, 240] width 346 height 19
paste input "وبيان"
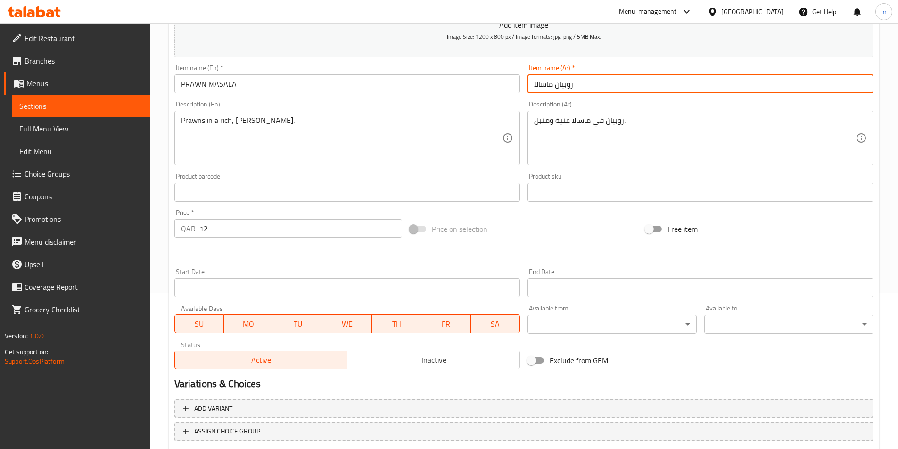
scroll to position [217, 0]
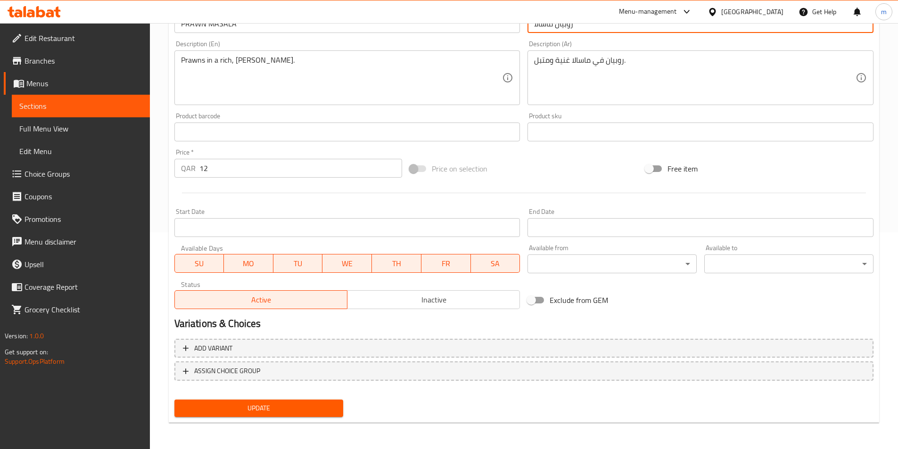
type input "روبيان ماسالا"
click at [264, 409] on span "Update" at bounding box center [259, 408] width 154 height 12
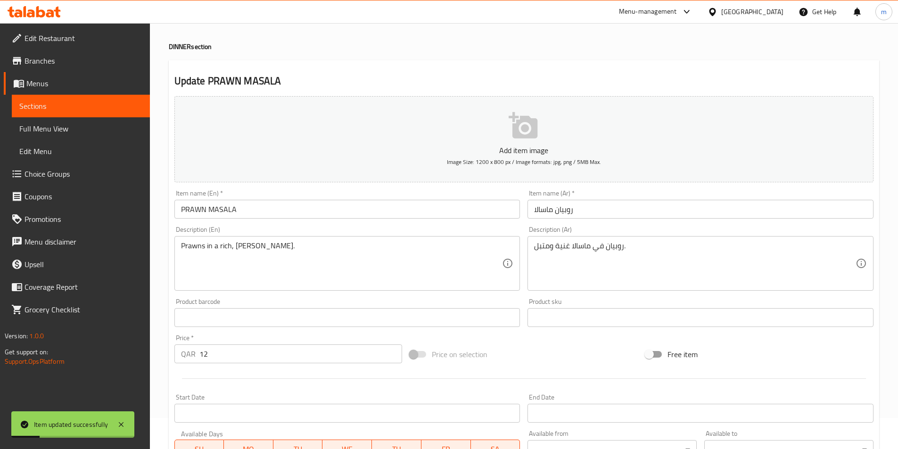
scroll to position [0, 0]
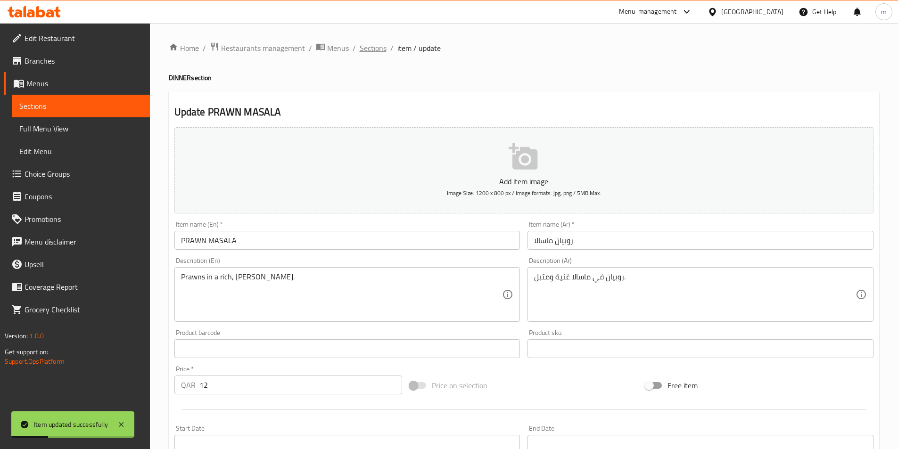
click at [377, 51] on span "Sections" at bounding box center [373, 47] width 27 height 11
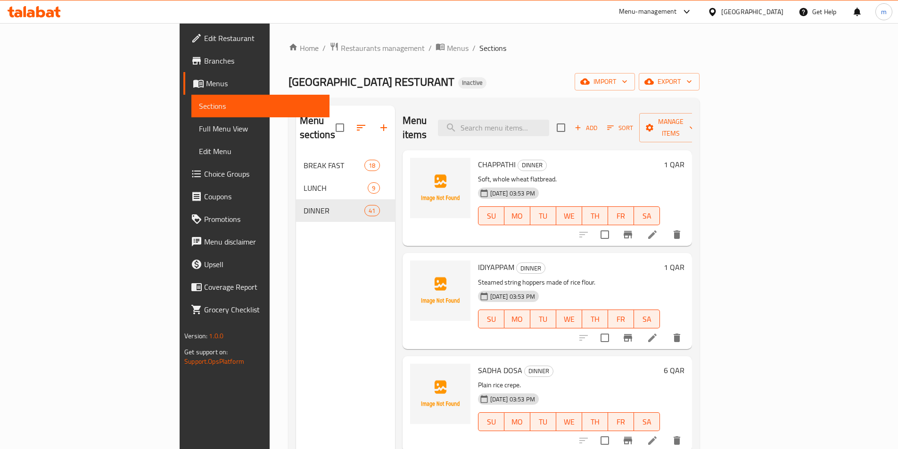
click at [296, 286] on div "Menu sections BREAK FAST 18 LUNCH 9 DINNER 41" at bounding box center [345, 330] width 99 height 449
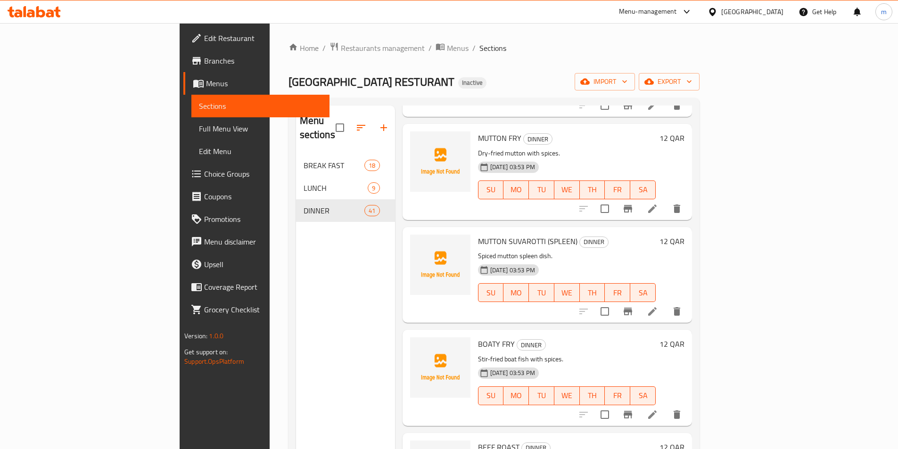
click at [658, 409] on icon at bounding box center [651, 414] width 11 height 11
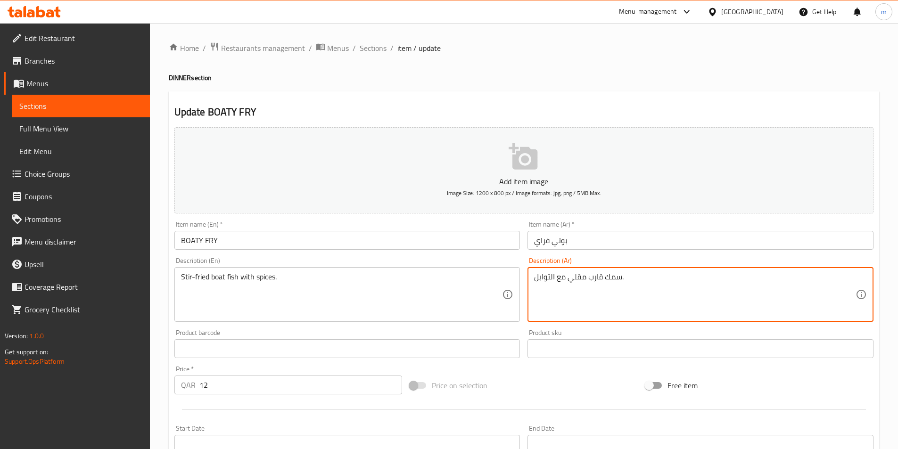
drag, startPoint x: 593, startPoint y: 278, endPoint x: 597, endPoint y: 279, distance: 4.8
click at [585, 278] on textarea "سمك قارب مقلي مع التوابل." at bounding box center [694, 294] width 321 height 45
drag, startPoint x: 587, startPoint y: 278, endPoint x: 601, endPoint y: 276, distance: 13.9
click at [601, 276] on textarea "سمك قارب مقلي مع التوابل." at bounding box center [694, 294] width 321 height 45
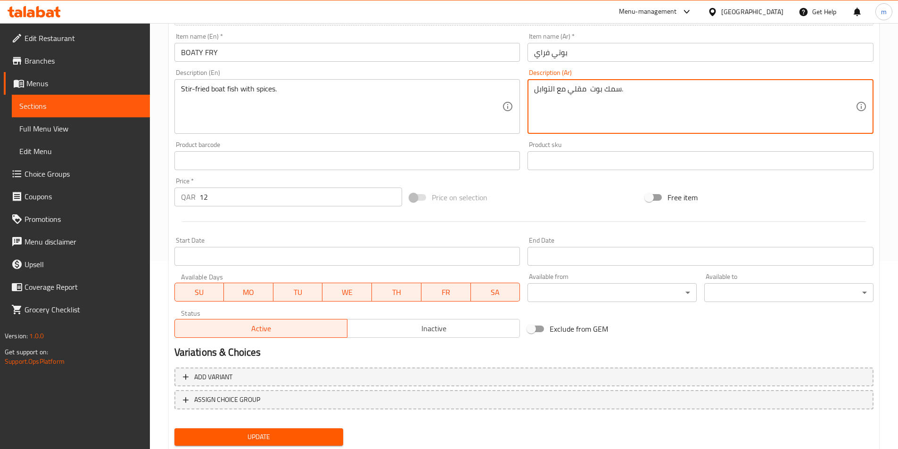
scroll to position [217, 0]
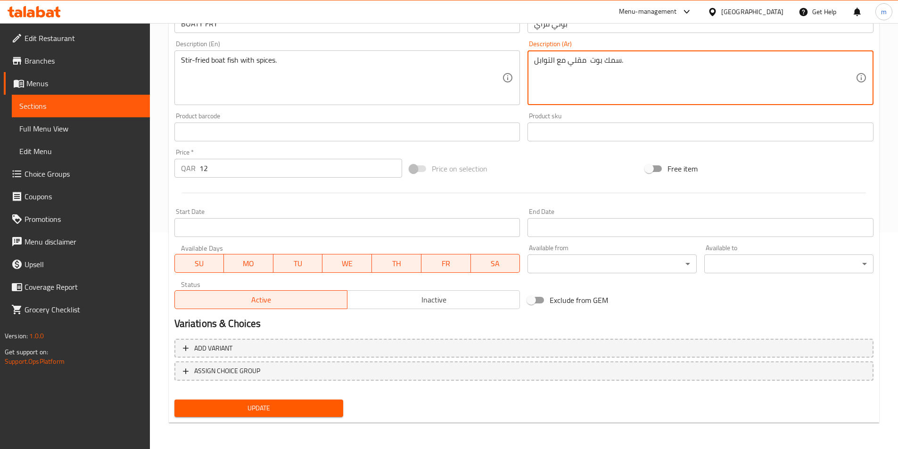
type textarea "سمك بوت مقلي مع التوابل."
click at [264, 405] on span "Update" at bounding box center [259, 408] width 154 height 12
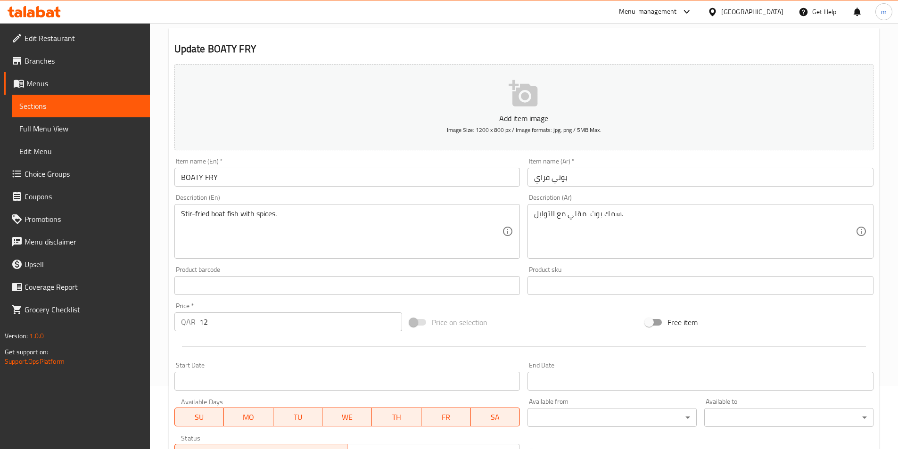
scroll to position [0, 0]
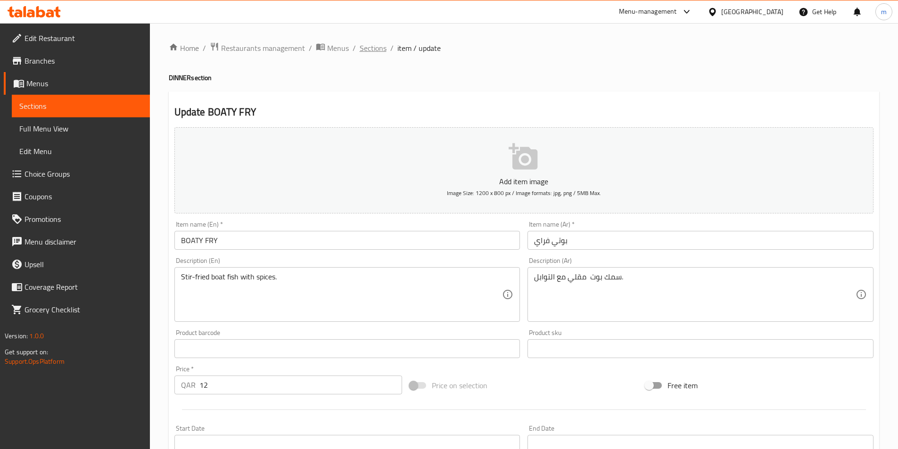
click at [378, 49] on span "Sections" at bounding box center [373, 47] width 27 height 11
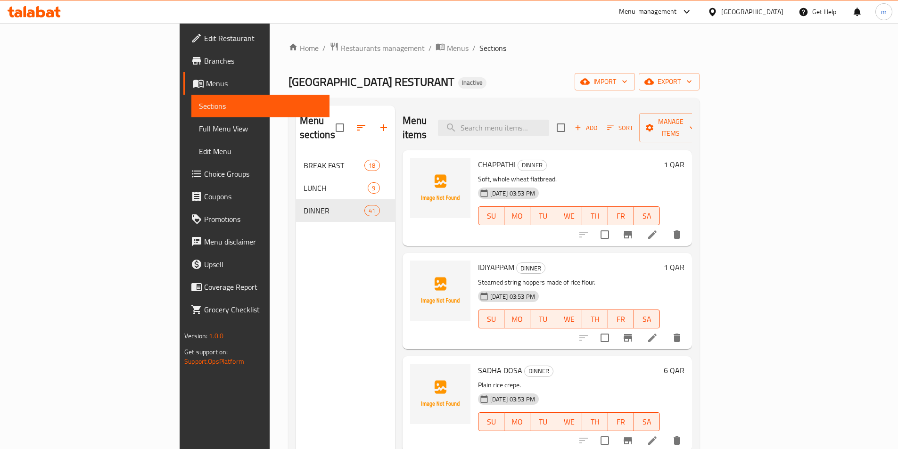
click at [296, 261] on div "Menu sections BREAK FAST 18 LUNCH 9 DINNER 41" at bounding box center [345, 330] width 99 height 449
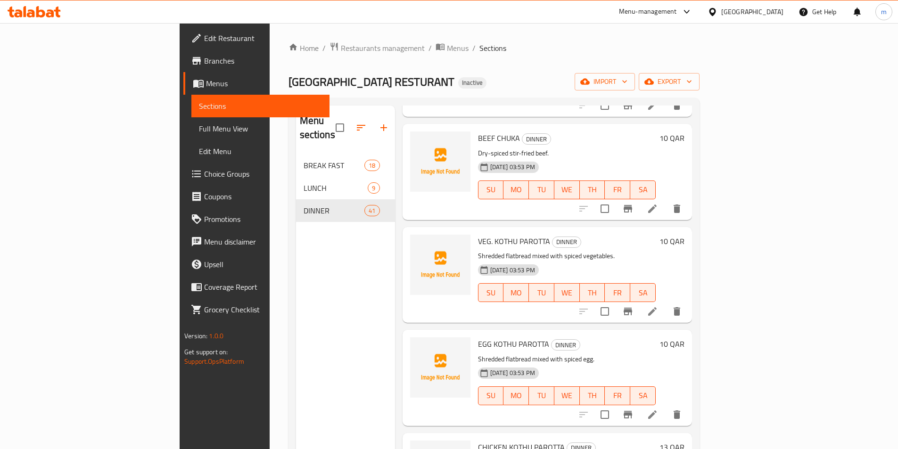
click at [665, 406] on li at bounding box center [652, 414] width 26 height 17
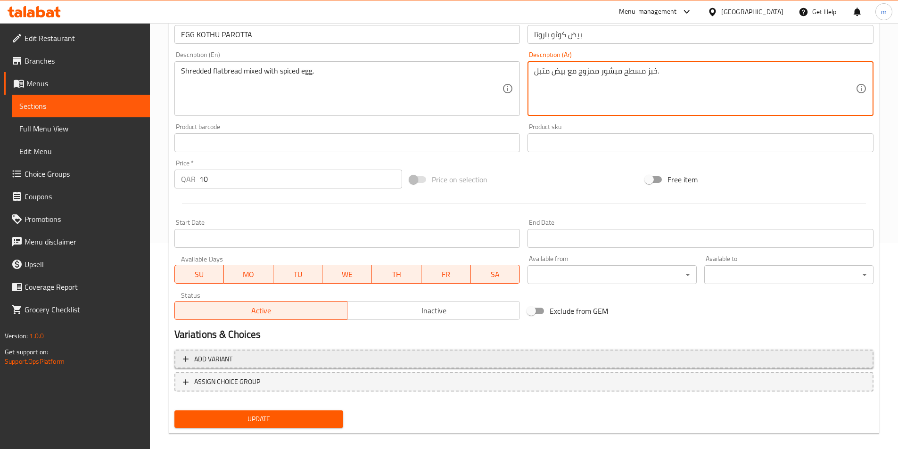
scroll to position [217, 0]
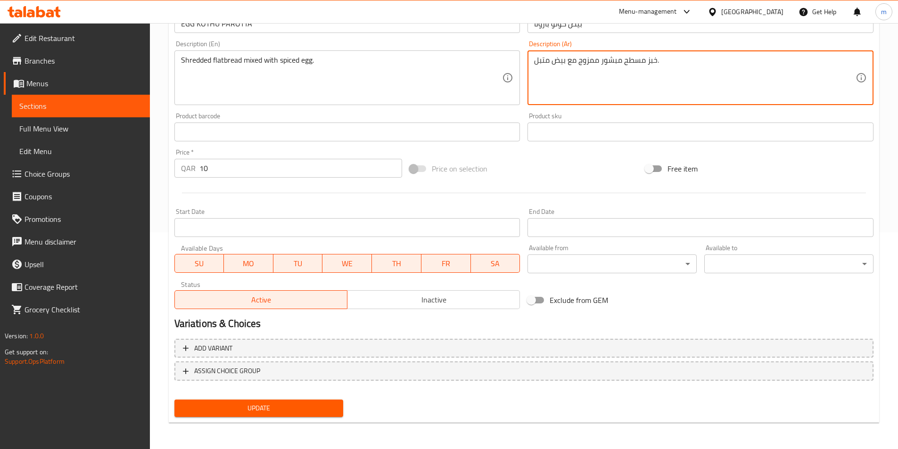
type textarea "خبز مسطح مبشور ممزوج مع بيض متبل."
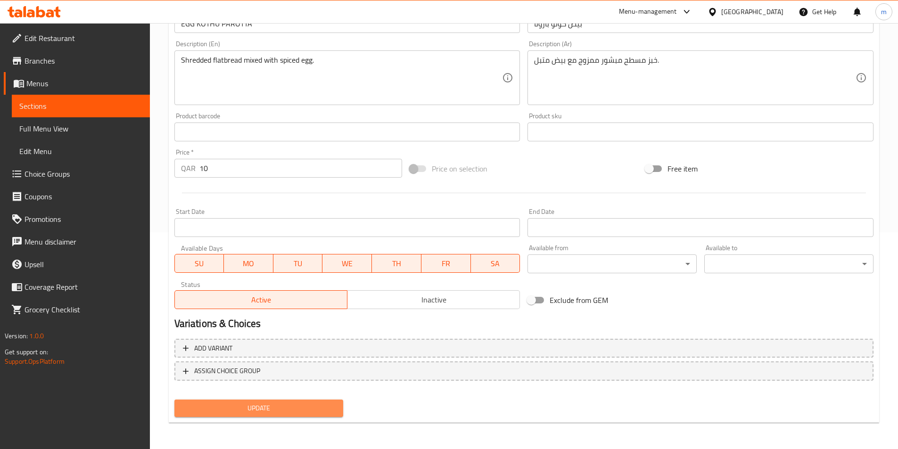
click at [287, 405] on span "Update" at bounding box center [259, 408] width 154 height 12
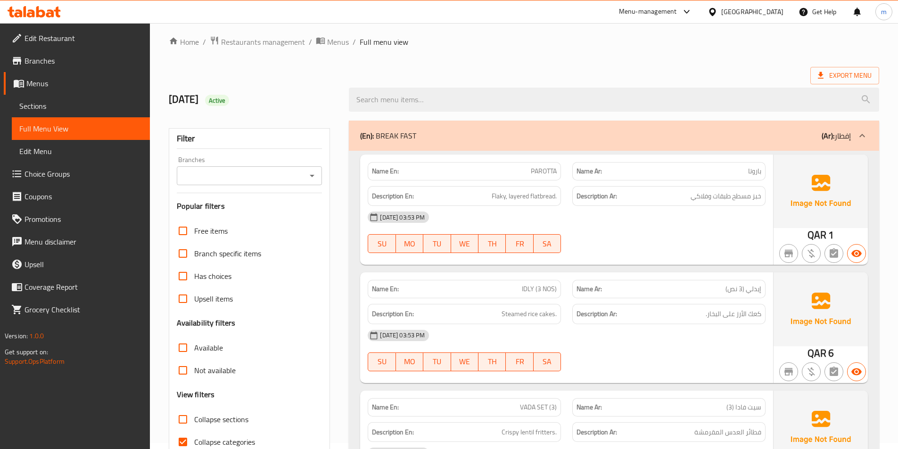
scroll to position [94, 0]
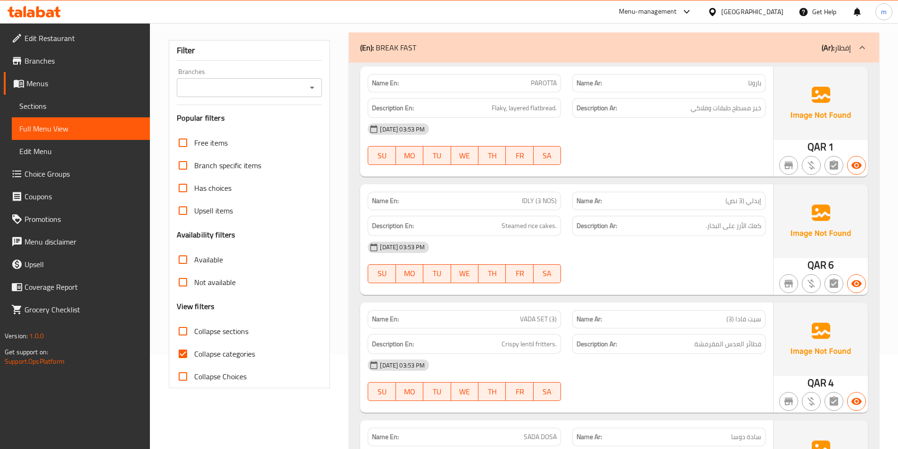
click at [193, 352] on input "Collapse categories" at bounding box center [183, 354] width 23 height 23
checkbox input "false"
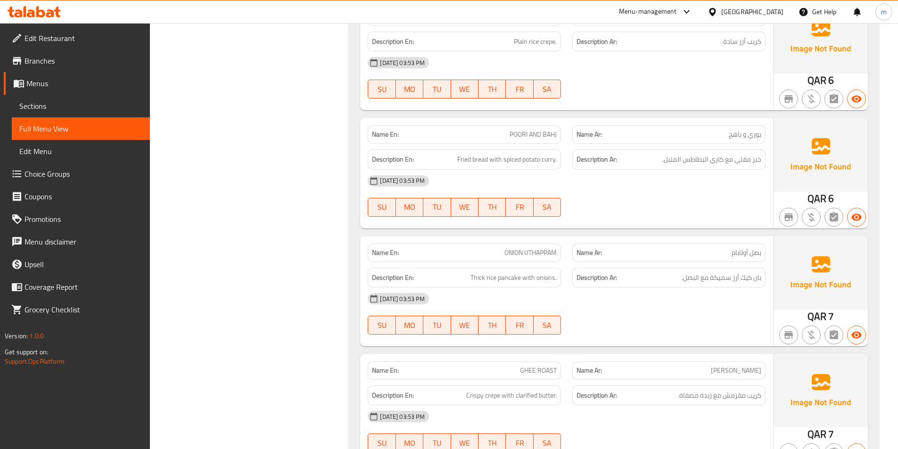
scroll to position [0, 0]
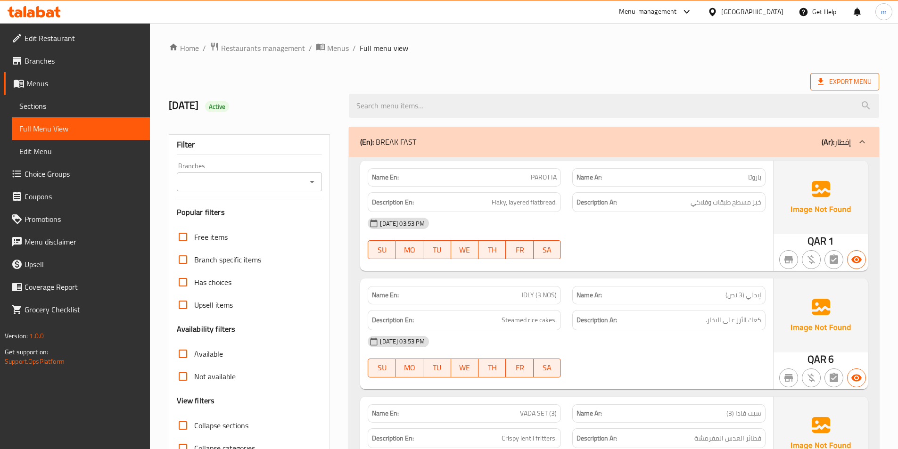
click at [848, 77] on span "Export Menu" at bounding box center [845, 82] width 54 height 12
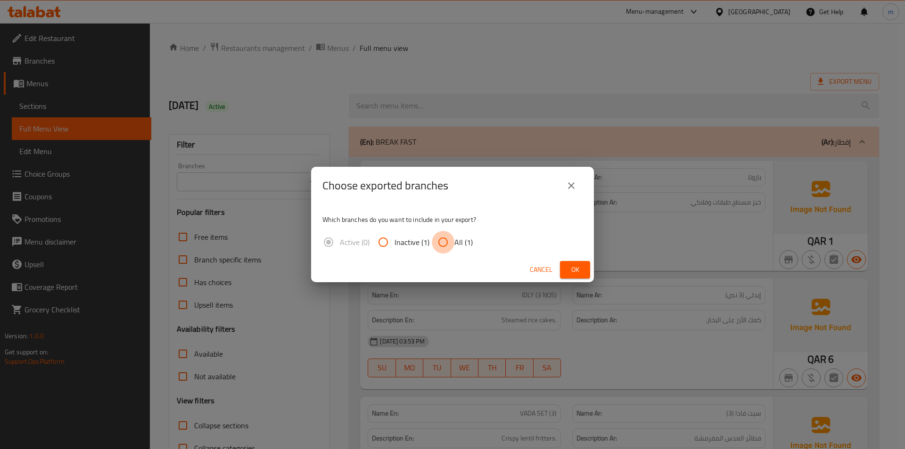
click at [447, 243] on input "All (1)" at bounding box center [443, 242] width 23 height 23
radio input "true"
click at [570, 269] on span "Ok" at bounding box center [574, 270] width 15 height 12
